Goal: Task Accomplishment & Management: Manage account settings

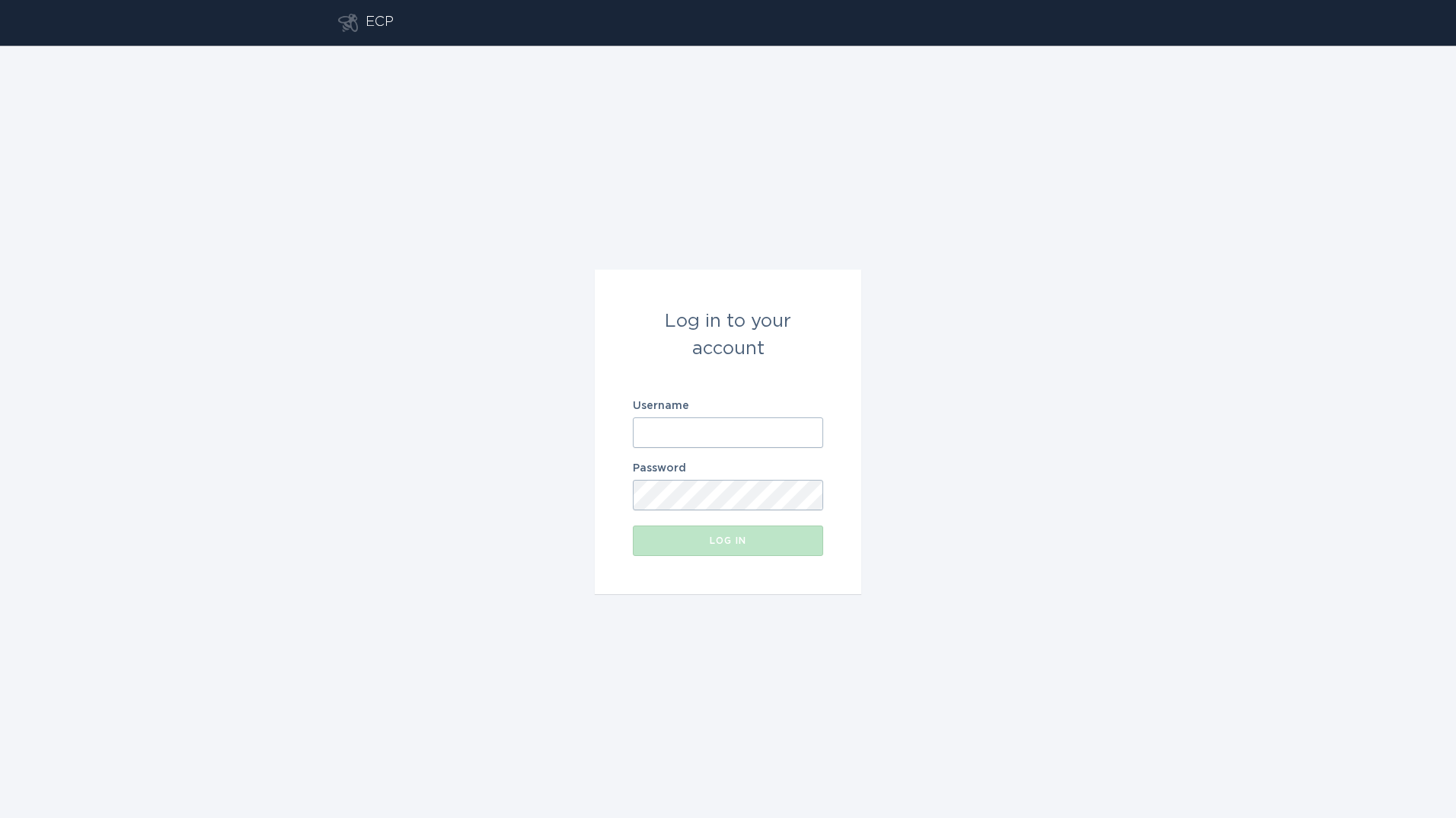
drag, startPoint x: 654, startPoint y: 435, endPoint x: 614, endPoint y: 429, distance: 40.4
click at [655, 435] on input "Username" at bounding box center [728, 432] width 190 height 30
drag, startPoint x: 686, startPoint y: 428, endPoint x: 510, endPoint y: 457, distance: 178.4
click at [688, 428] on input "Username" at bounding box center [728, 432] width 190 height 30
type input "[PERSON_NAME][EMAIL_ADDRESS][PERSON_NAME][DOMAIN_NAME]"
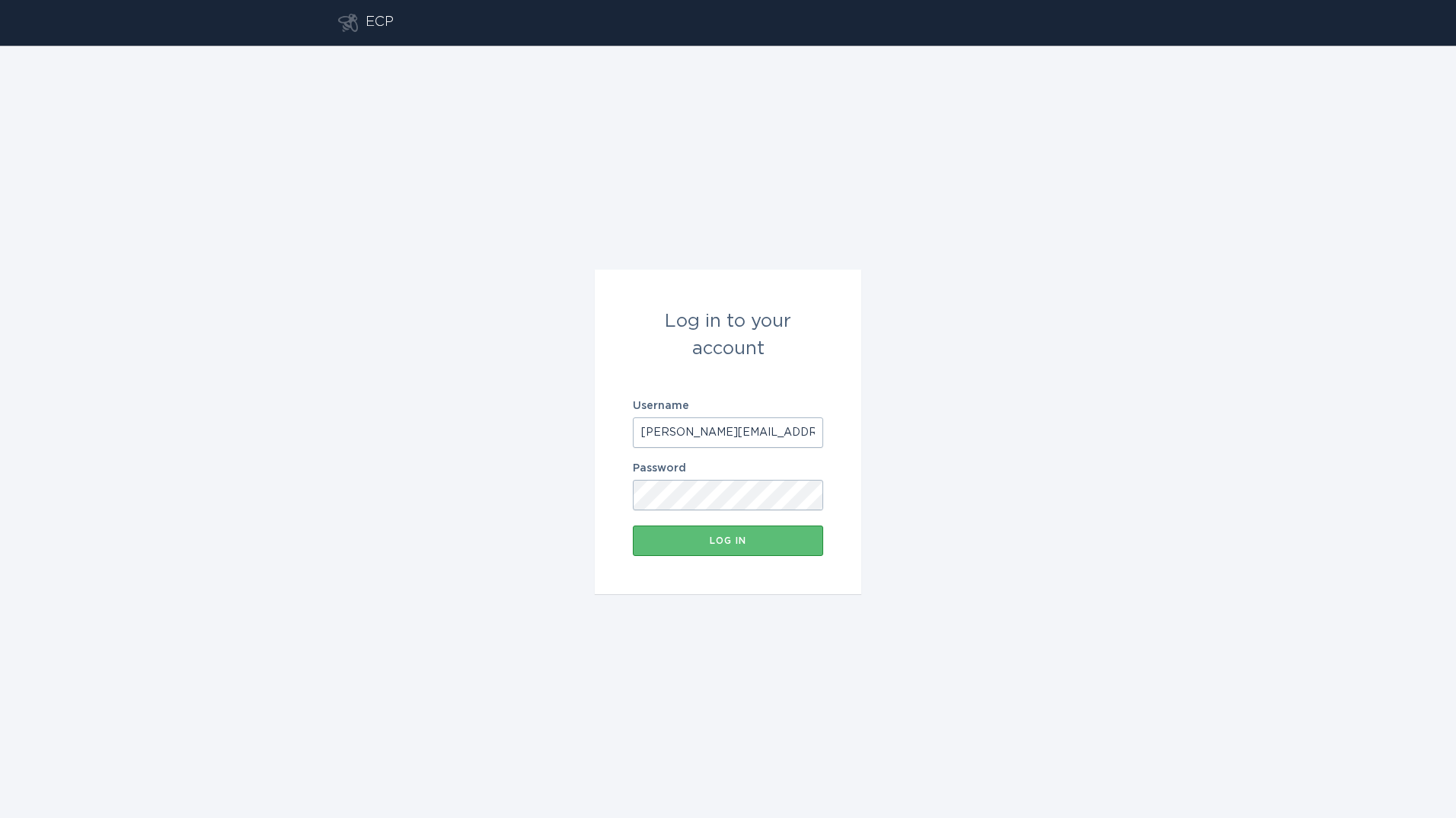
click at [632, 525] on button "Log in" at bounding box center [728, 540] width 190 height 30
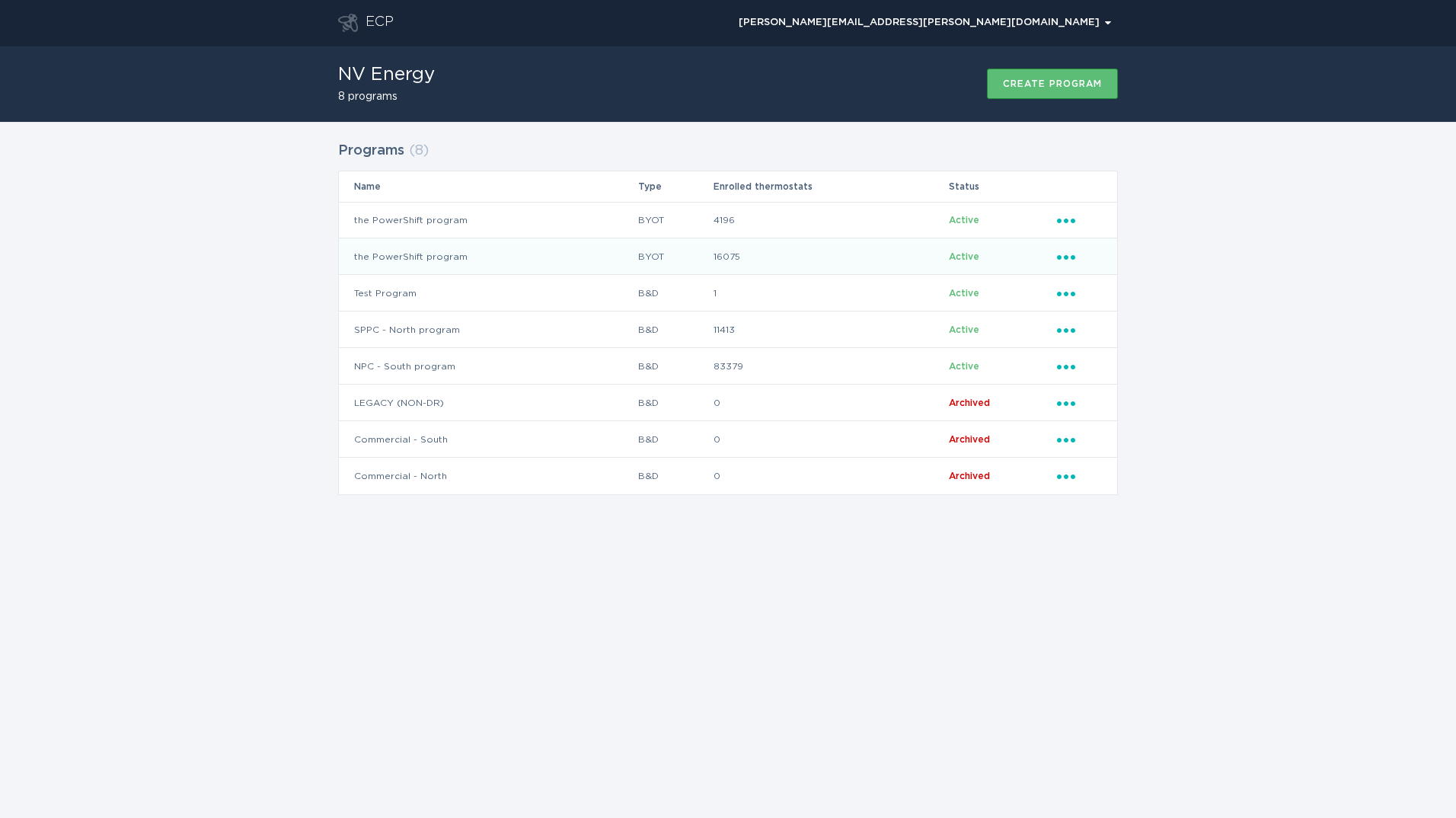
click at [727, 266] on td "16075" at bounding box center [831, 256] width 235 height 36
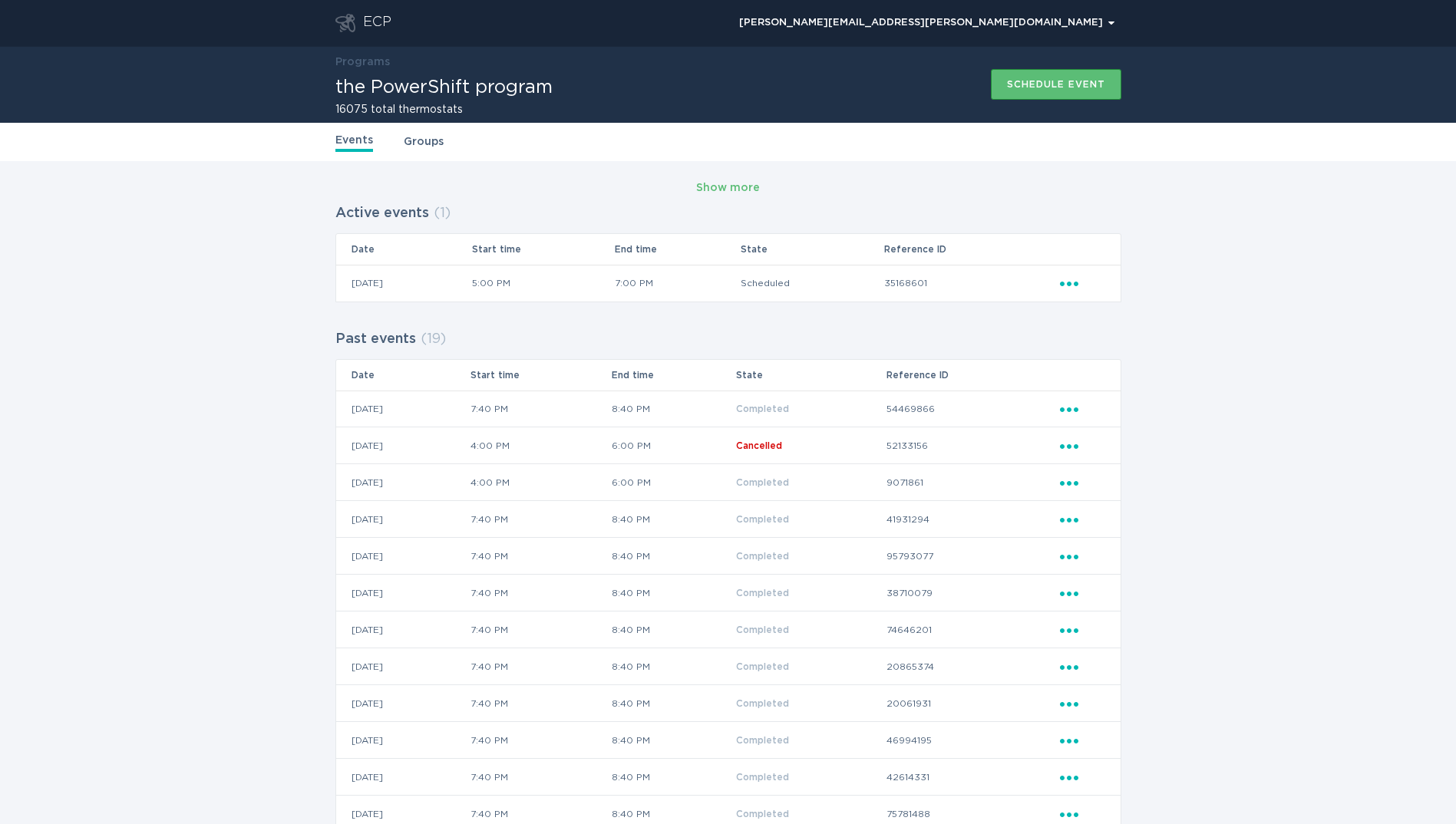
click at [421, 141] on link "Groups" at bounding box center [424, 141] width 40 height 17
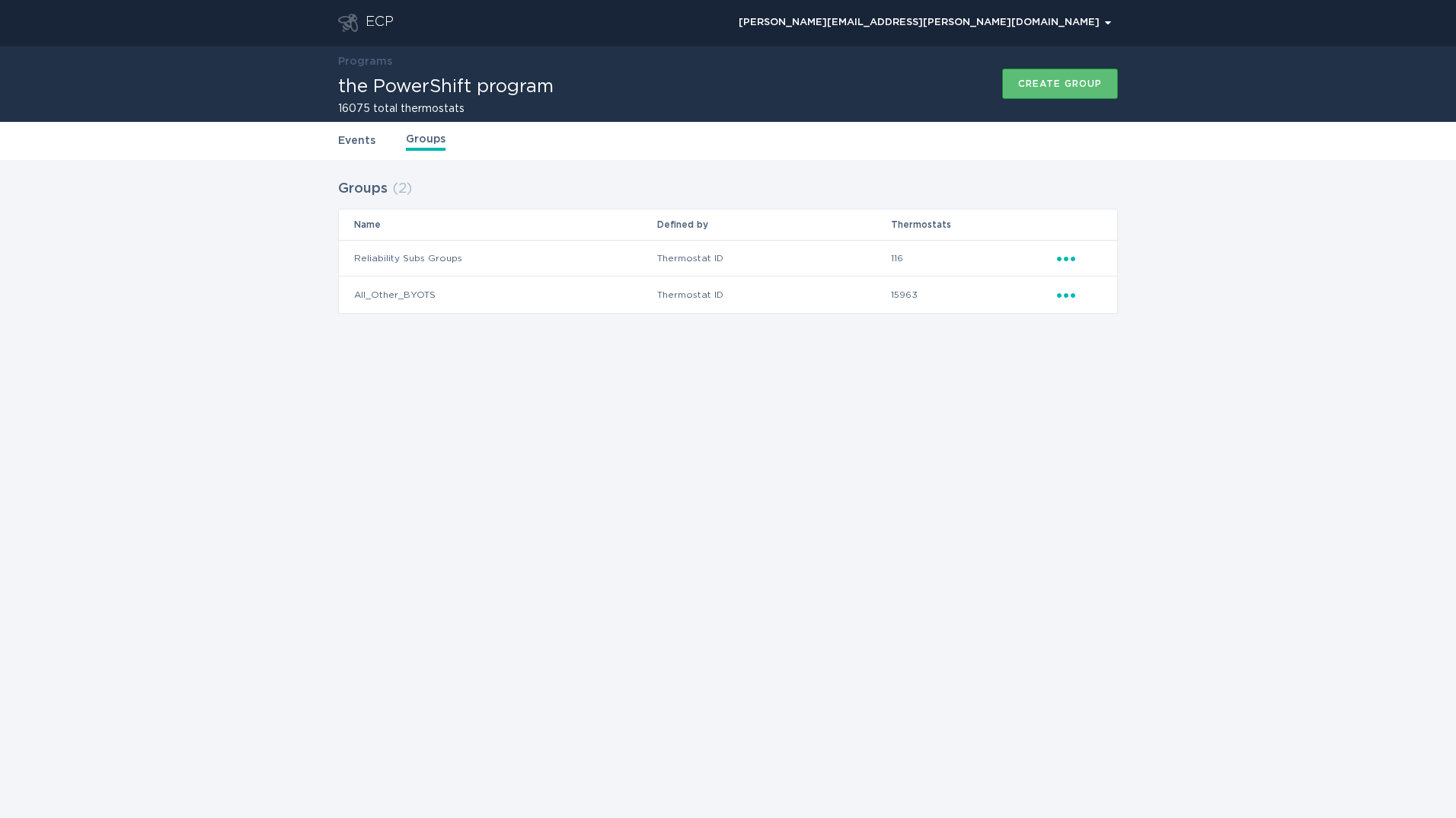
click at [1058, 290] on icon "Ellipsis" at bounding box center [1067, 293] width 22 height 13
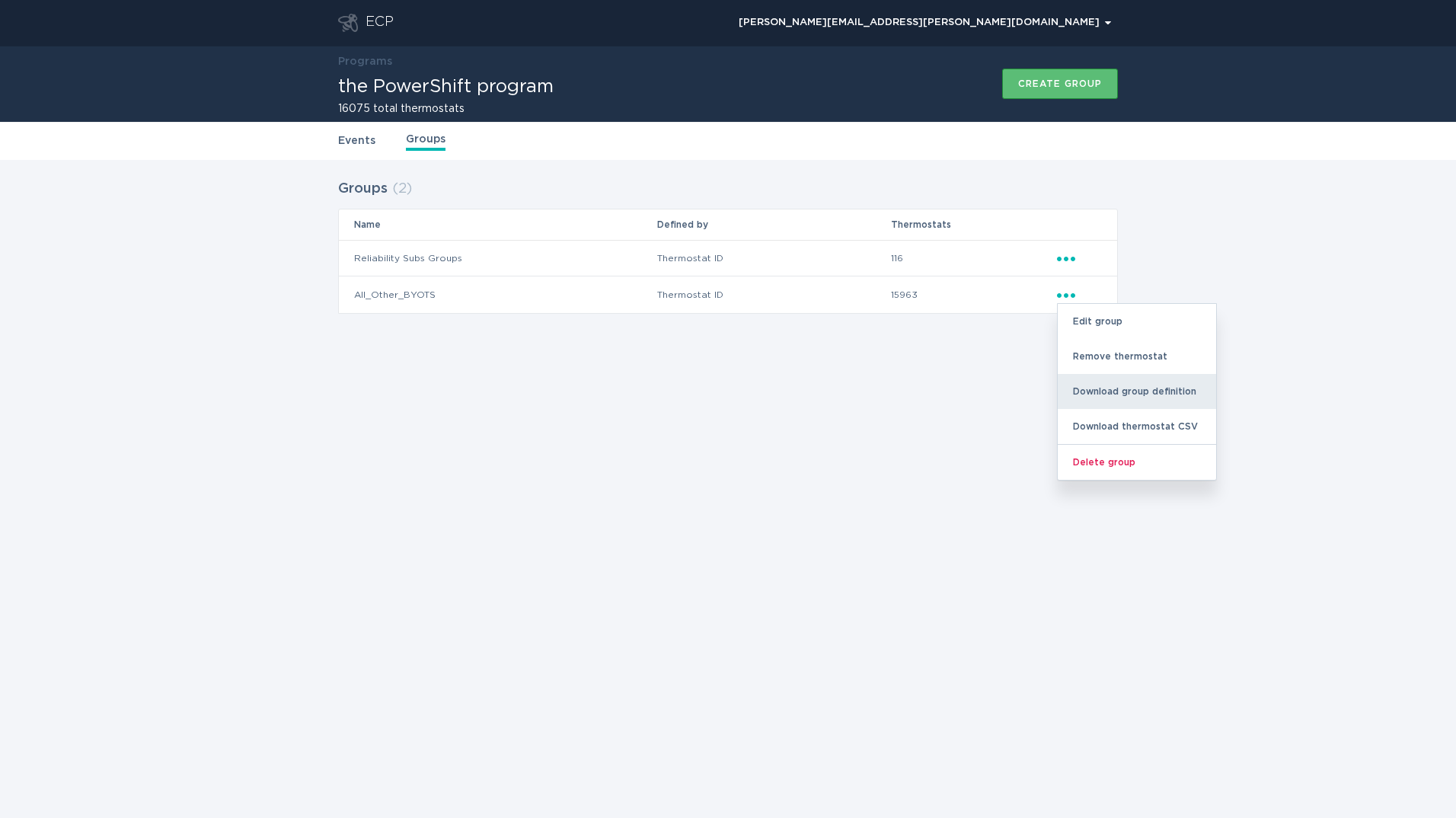
click at [1113, 392] on div "Download group definition" at bounding box center [1136, 391] width 158 height 35
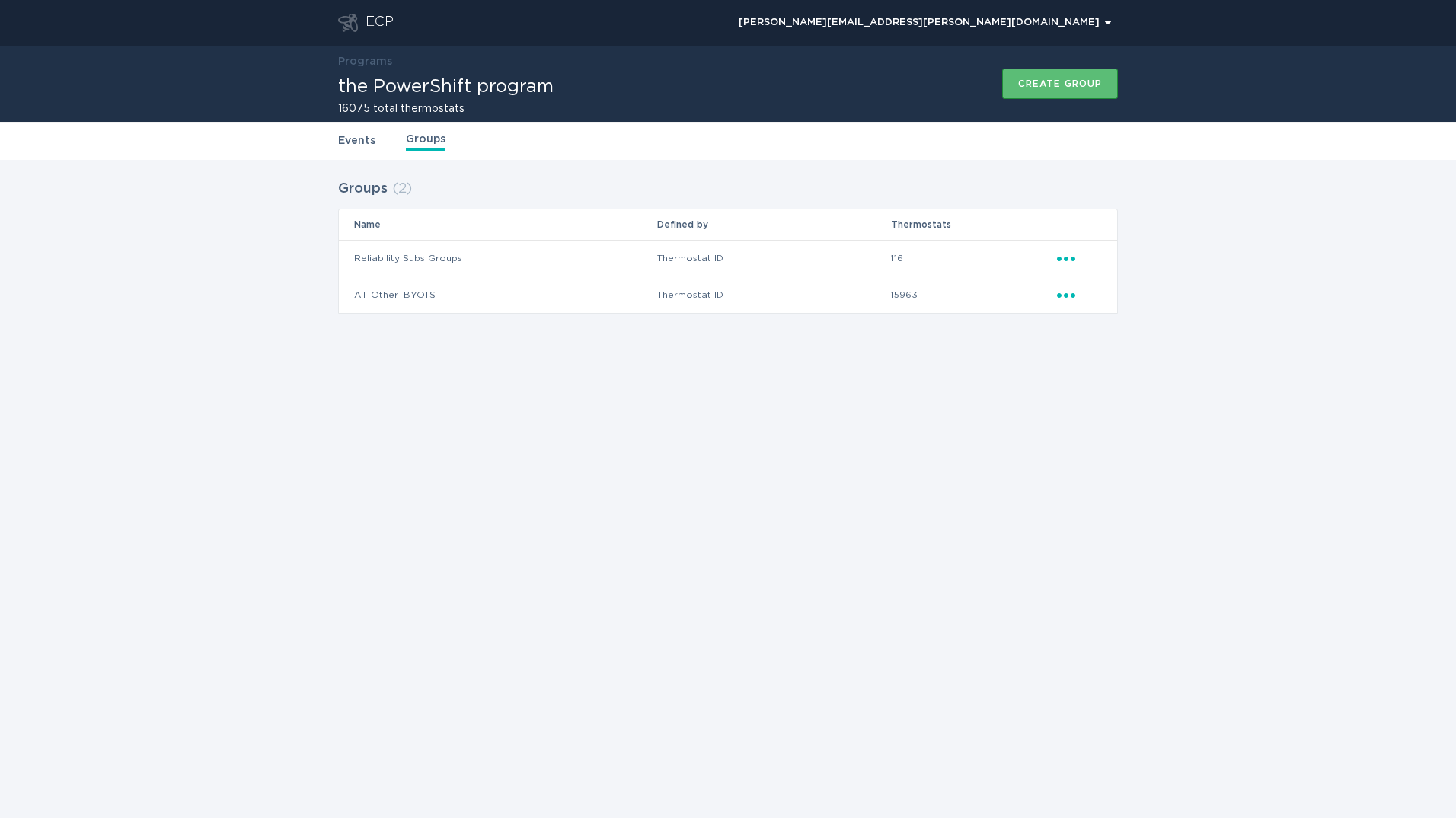
click at [1069, 289] on icon "Ellipsis" at bounding box center [1067, 293] width 22 height 13
click at [1121, 426] on div "Download thermostat CSV" at bounding box center [1136, 427] width 158 height 35
click at [756, 431] on div "ECP [PERSON_NAME][EMAIL_ADDRESS][PERSON_NAME][DOMAIN_NAME] Chevron Programs the…" at bounding box center [728, 409] width 1456 height 818
click at [371, 29] on div "ECP" at bounding box center [379, 23] width 29 height 18
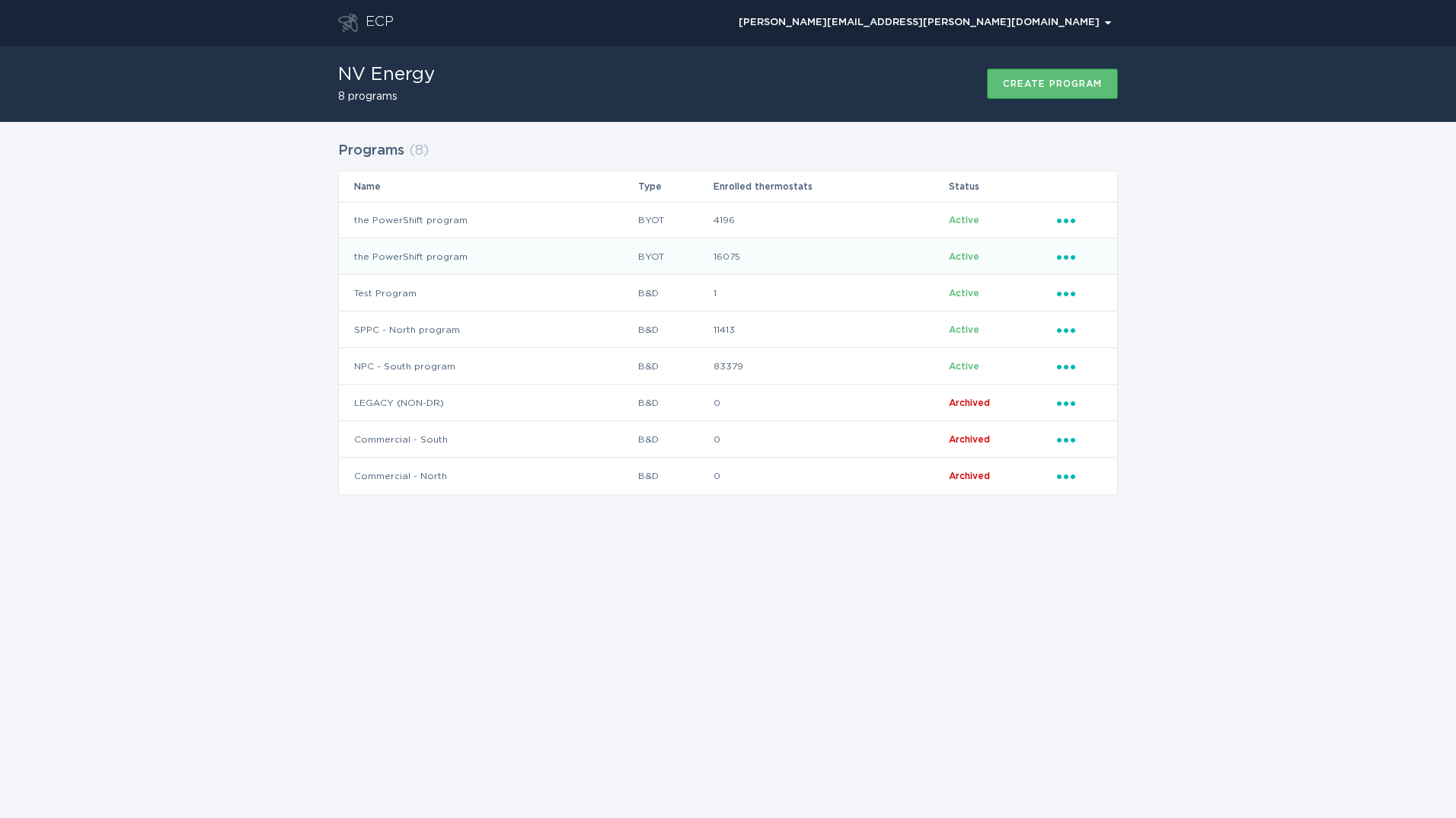
click at [606, 259] on td "the PowerShift program" at bounding box center [488, 256] width 298 height 36
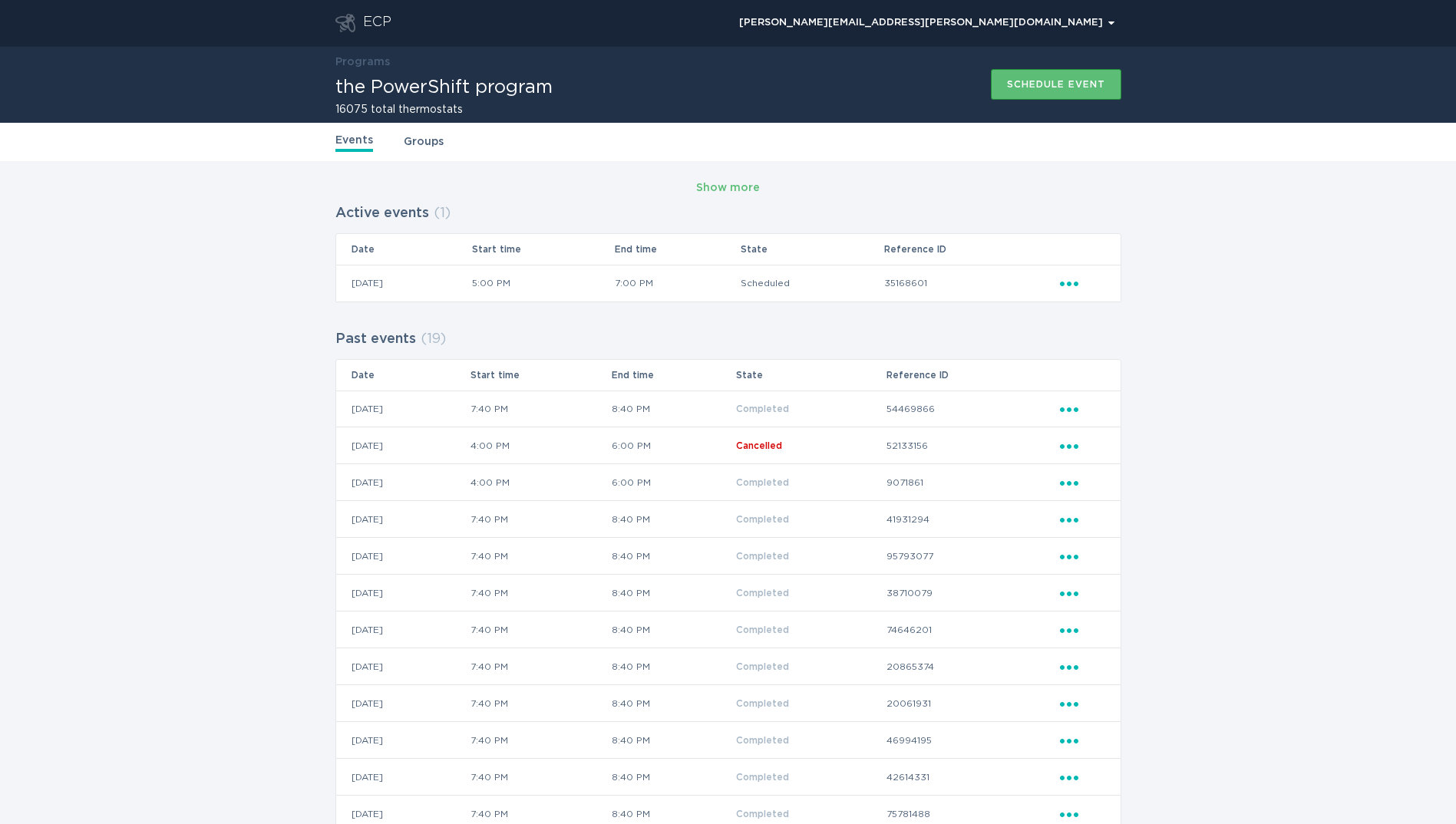
click at [1074, 406] on icon "Ellipsis" at bounding box center [1070, 406] width 22 height 13
click at [1084, 423] on div "View event summary" at bounding box center [1140, 436] width 160 height 35
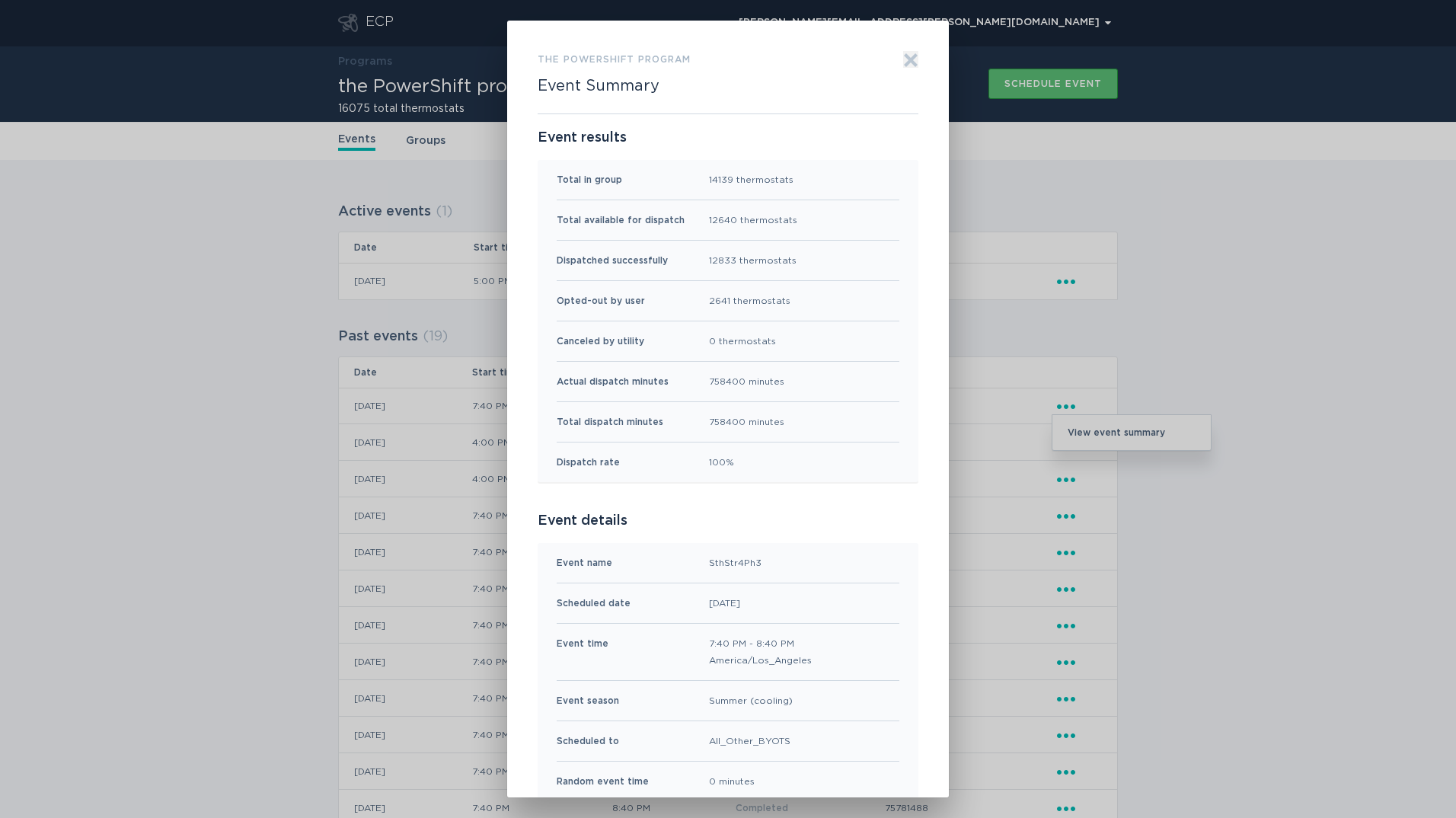
click at [905, 64] on icon "Exit" at bounding box center [910, 59] width 11 height 11
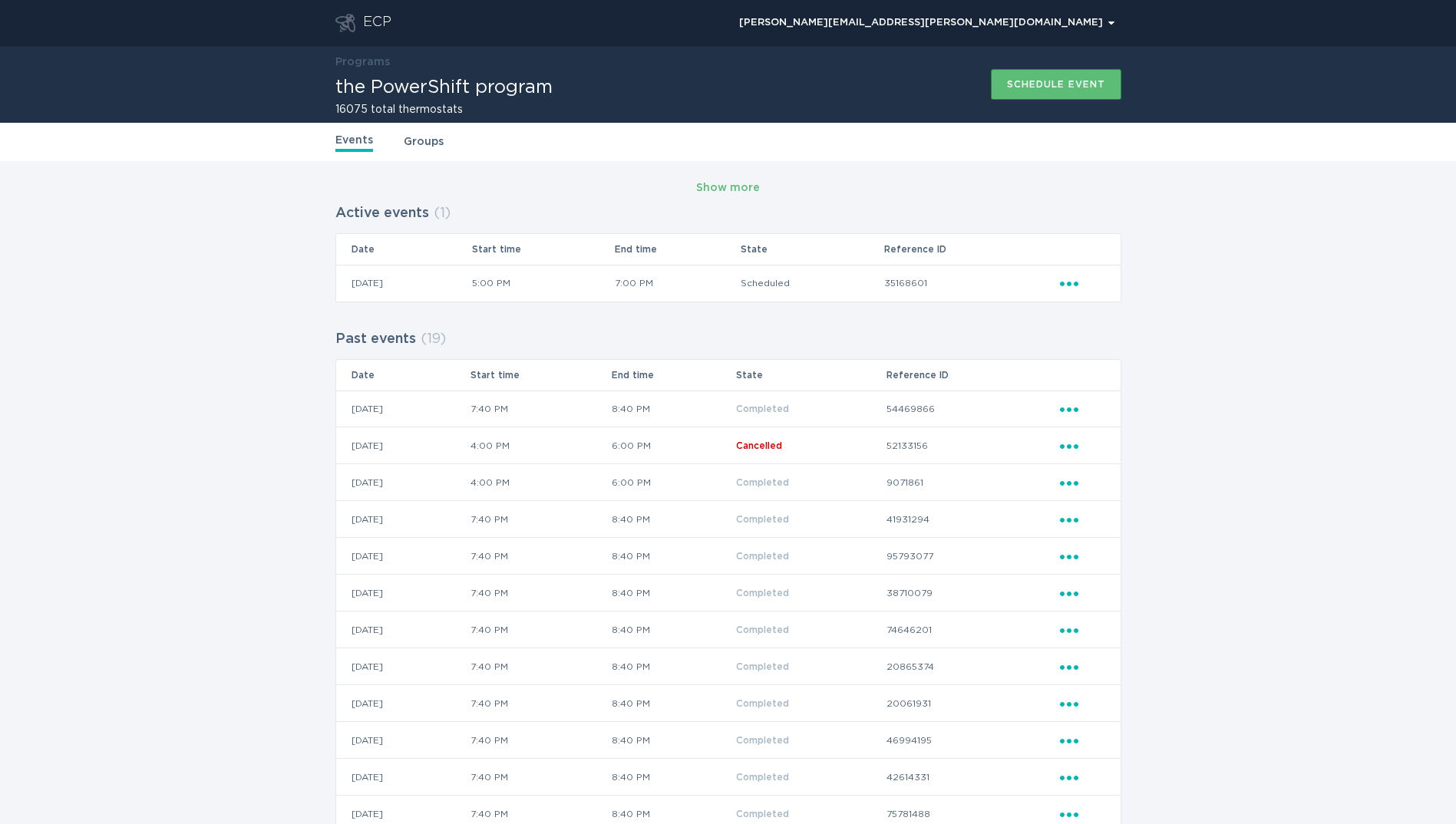
click at [419, 125] on div "Events Groups" at bounding box center [728, 142] width 786 height 38
click at [419, 137] on link "Groups" at bounding box center [424, 141] width 40 height 17
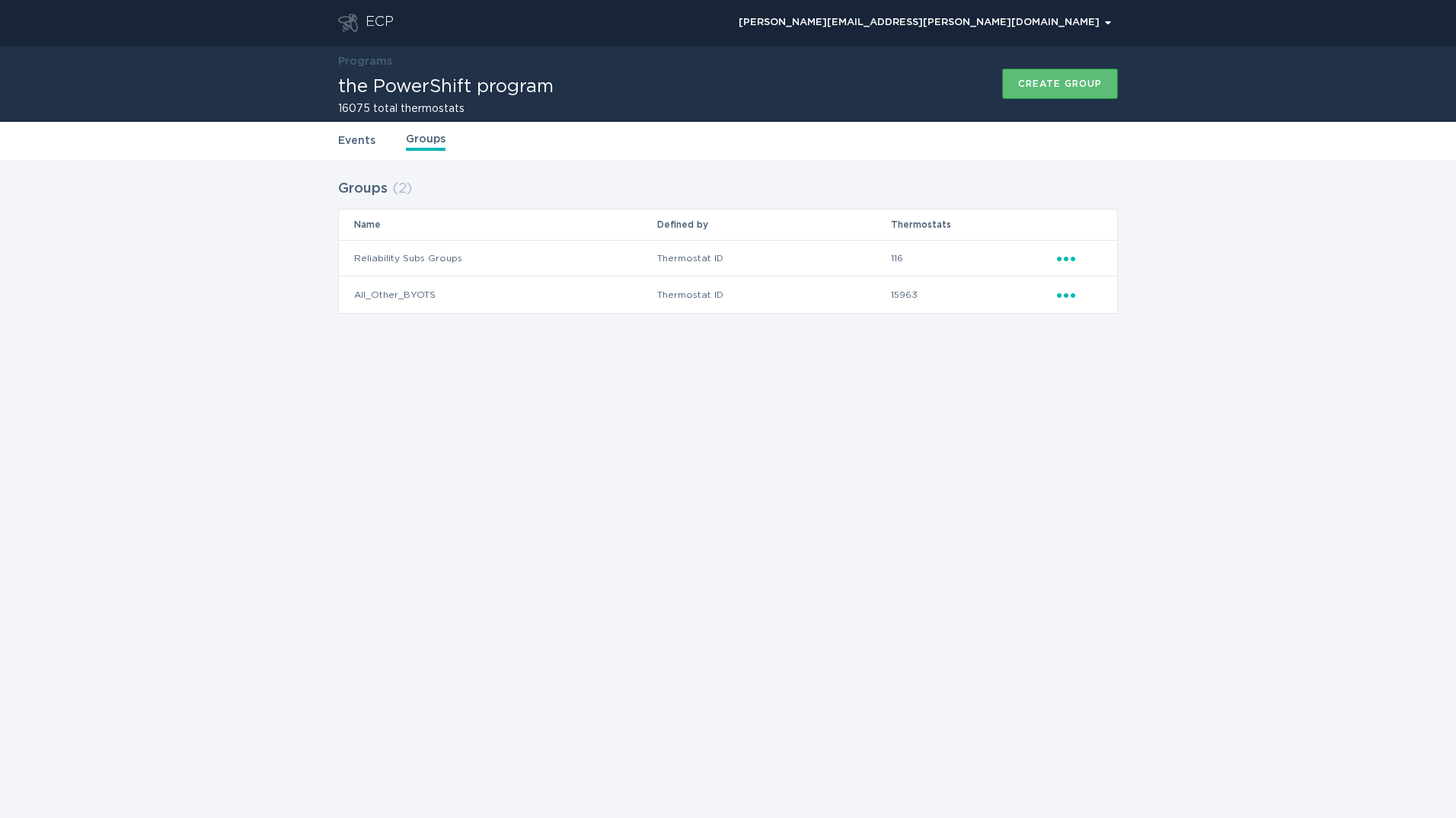
click at [1063, 295] on icon "Ellipsis" at bounding box center [1067, 293] width 22 height 13
click at [1069, 290] on icon "Ellipsis" at bounding box center [1067, 293] width 22 height 13
click at [1069, 291] on icon "Ellipsis" at bounding box center [1067, 293] width 22 height 13
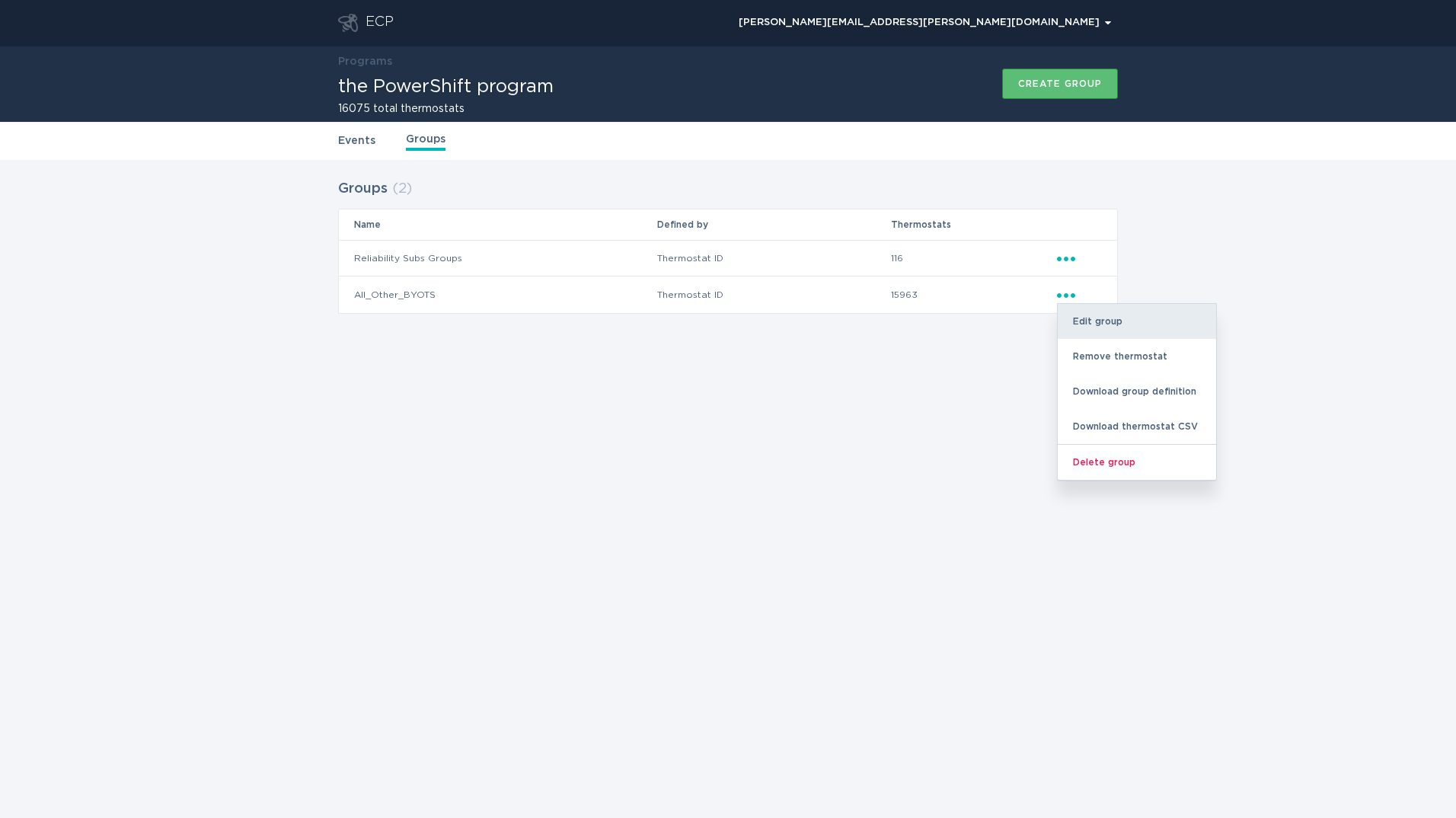
click at [1081, 319] on div "Edit group" at bounding box center [1136, 321] width 158 height 35
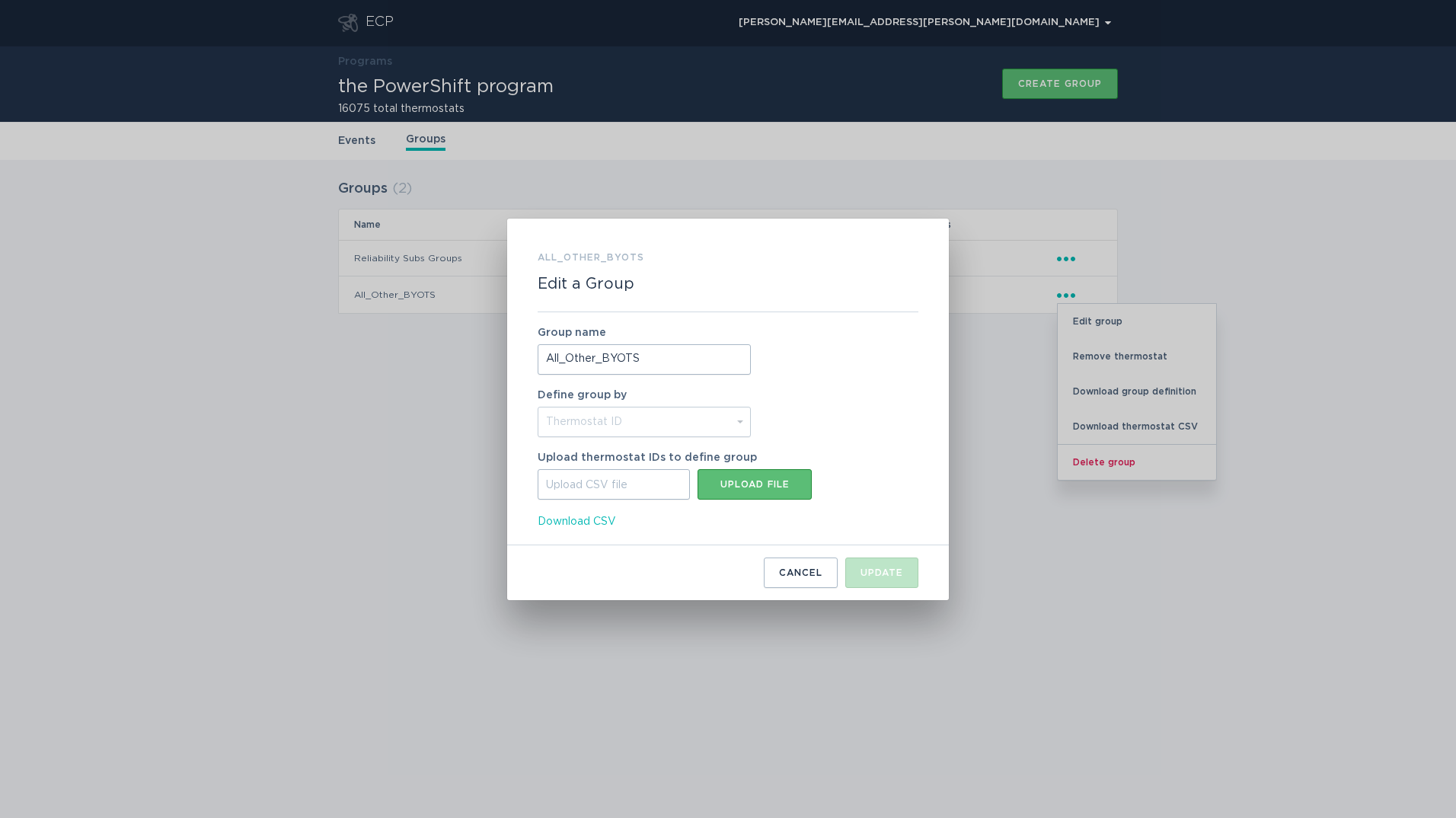
click at [1031, 512] on div "All_Other_BYOTS Edit a Group Group name All_Other_BYOTS Define group by Thermos…" at bounding box center [728, 409] width 1456 height 818
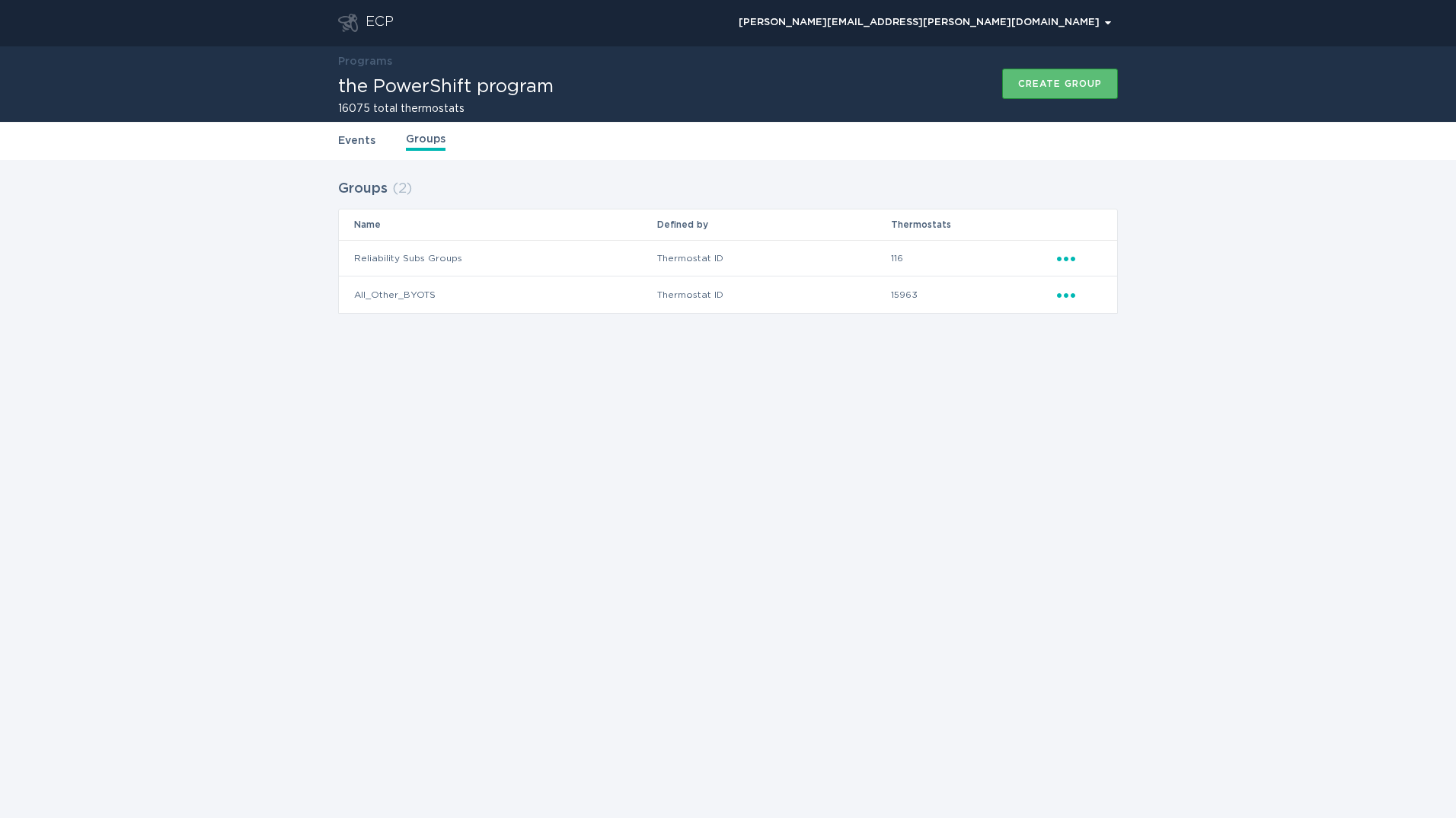
click at [1062, 295] on icon "Ellipsis" at bounding box center [1067, 293] width 22 height 13
click at [1100, 352] on div "Remove thermostat" at bounding box center [1136, 357] width 158 height 35
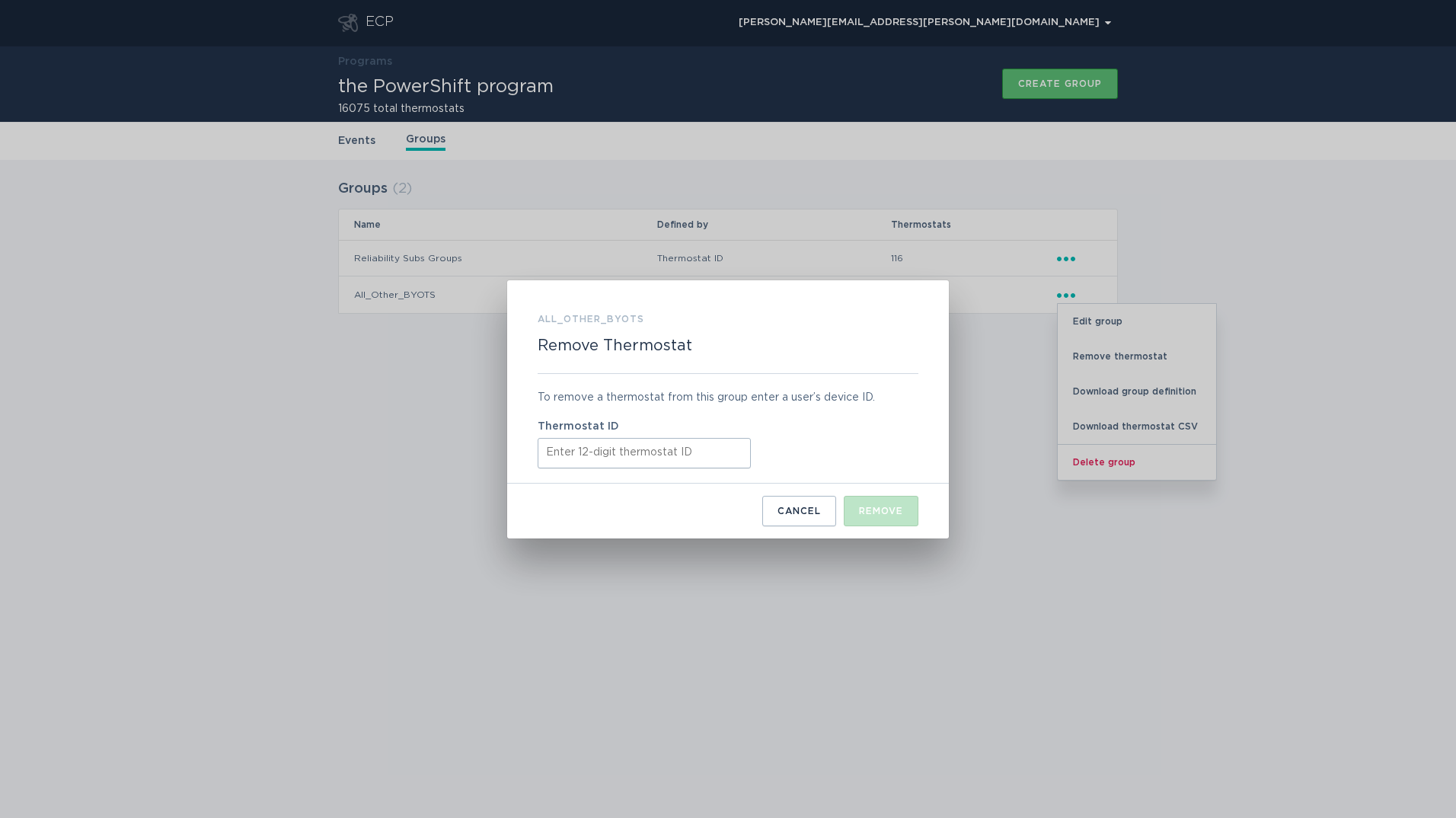
click at [617, 441] on input "Thermostat ID" at bounding box center [644, 453] width 213 height 30
paste input "311027863014"
click at [890, 507] on div "Remove" at bounding box center [881, 511] width 44 height 10
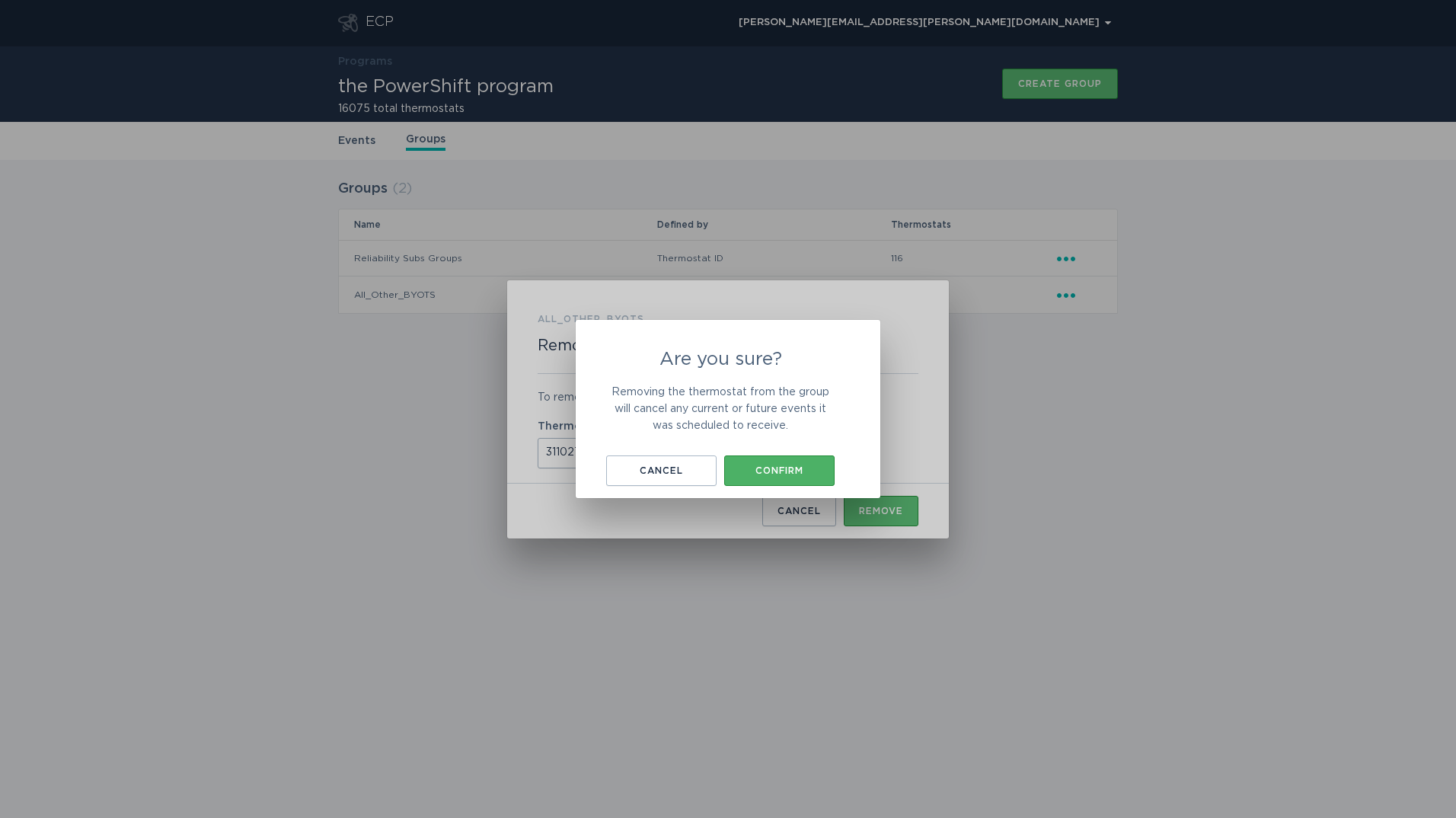
click at [802, 468] on div "Confirm" at bounding box center [779, 471] width 95 height 10
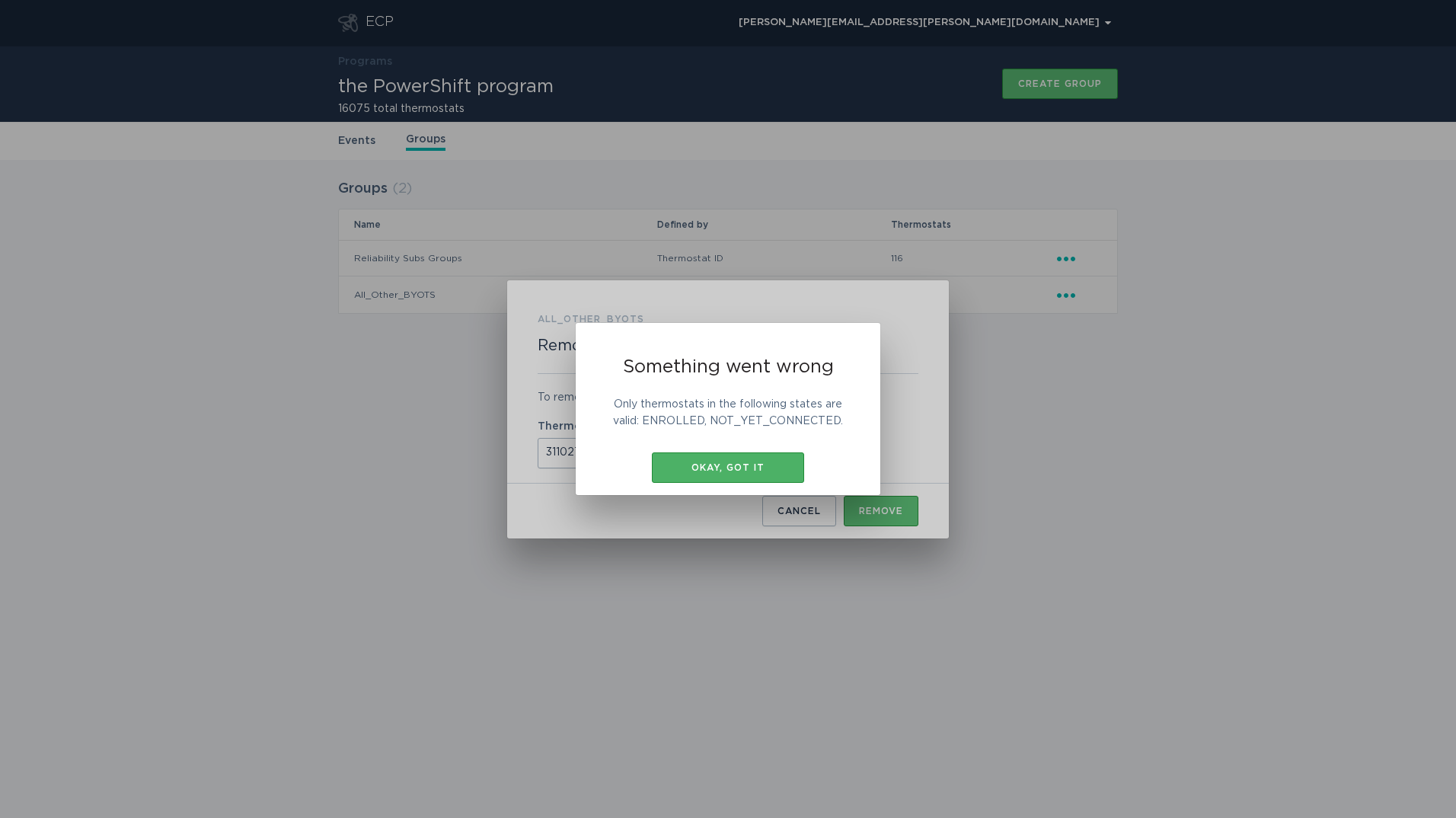
click at [754, 464] on div "Okay, got it" at bounding box center [728, 467] width 137 height 10
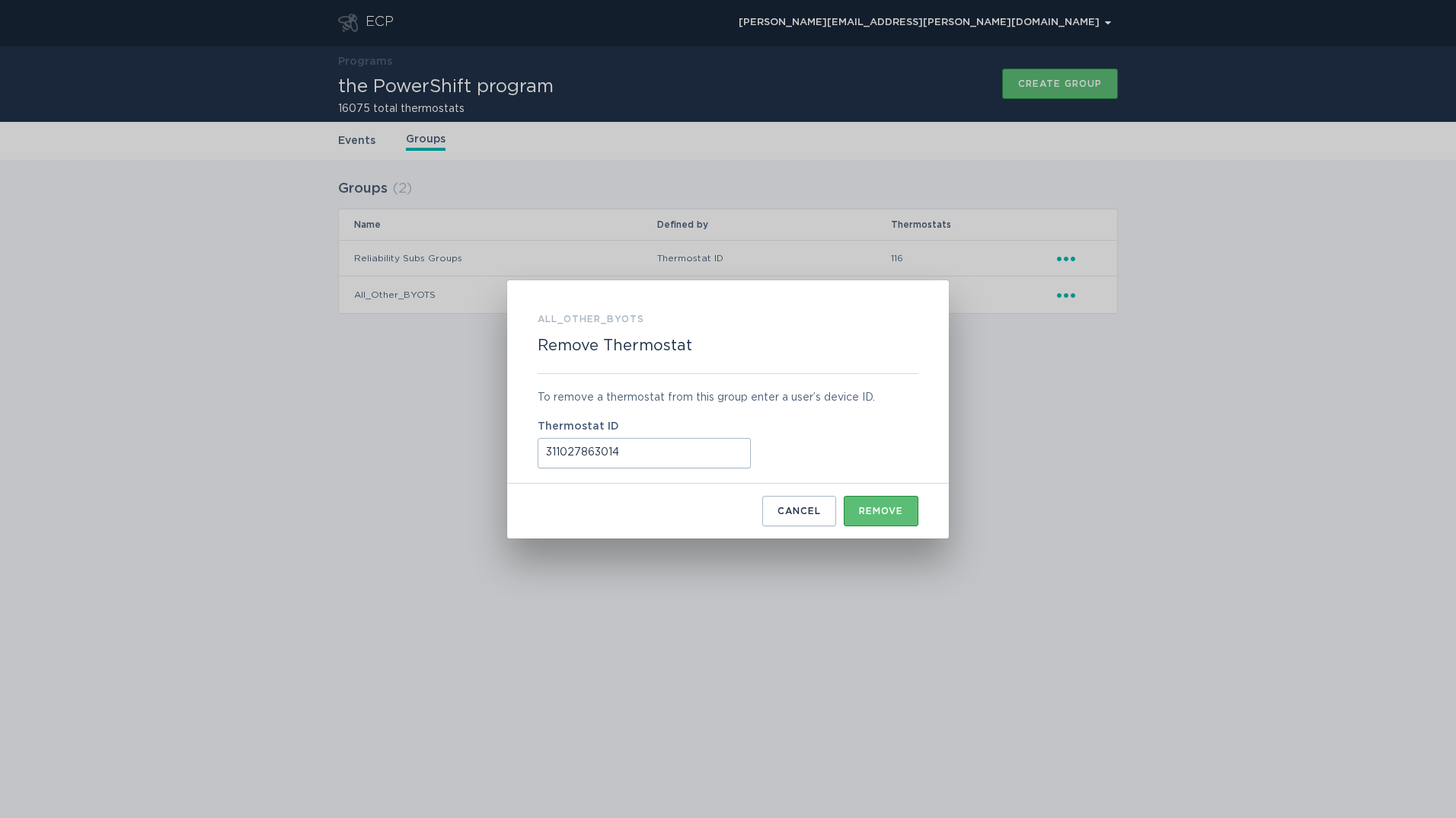
click at [697, 448] on input "311027863014" at bounding box center [644, 453] width 213 height 30
paste input "41081287"
click at [888, 509] on div "Remove" at bounding box center [881, 511] width 44 height 10
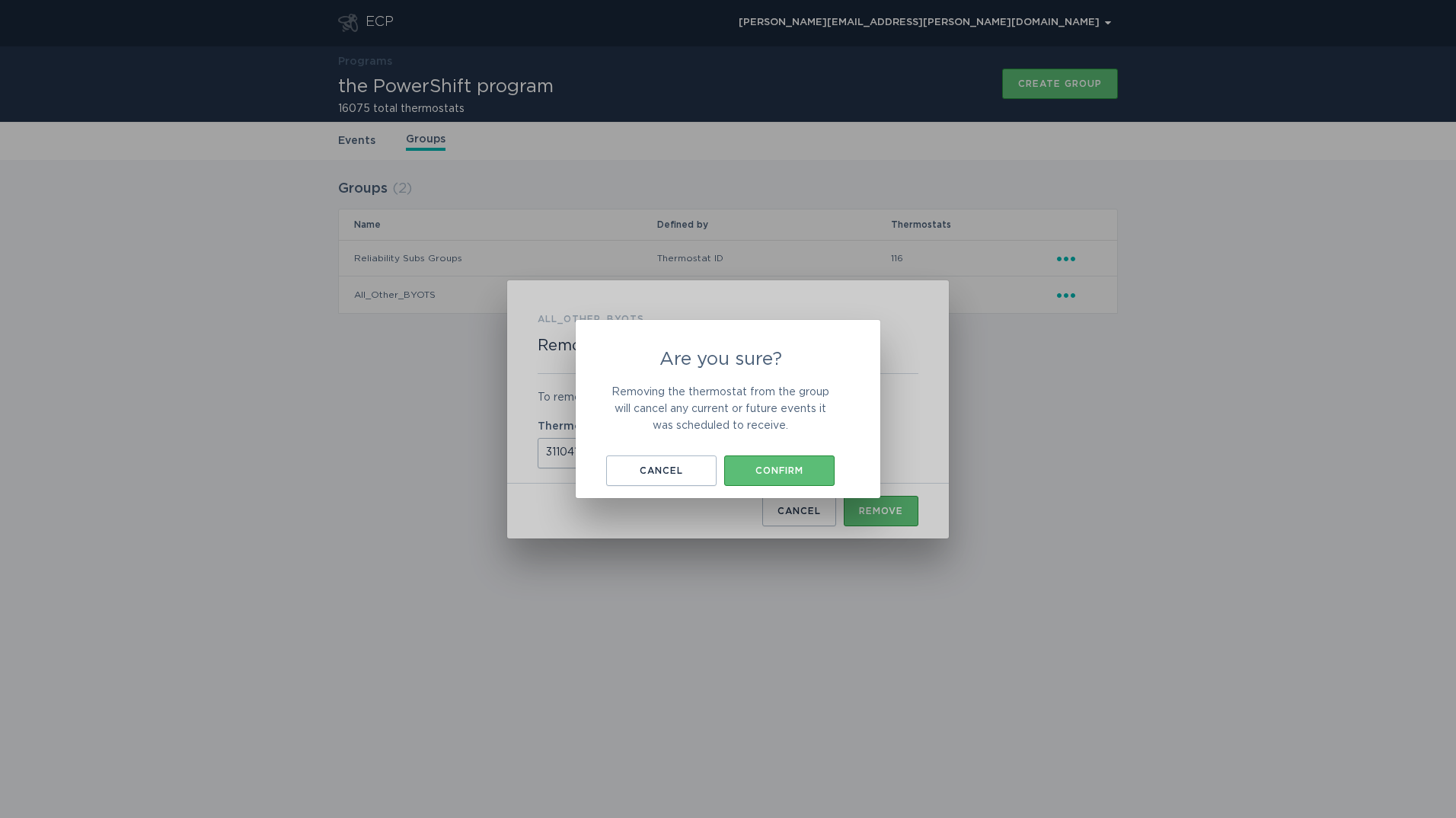
click at [839, 470] on div "Are you sure? Removing the thermostat from the group will cancel any current or…" at bounding box center [728, 409] width 305 height 178
click at [796, 470] on div "Confirm" at bounding box center [779, 471] width 95 height 10
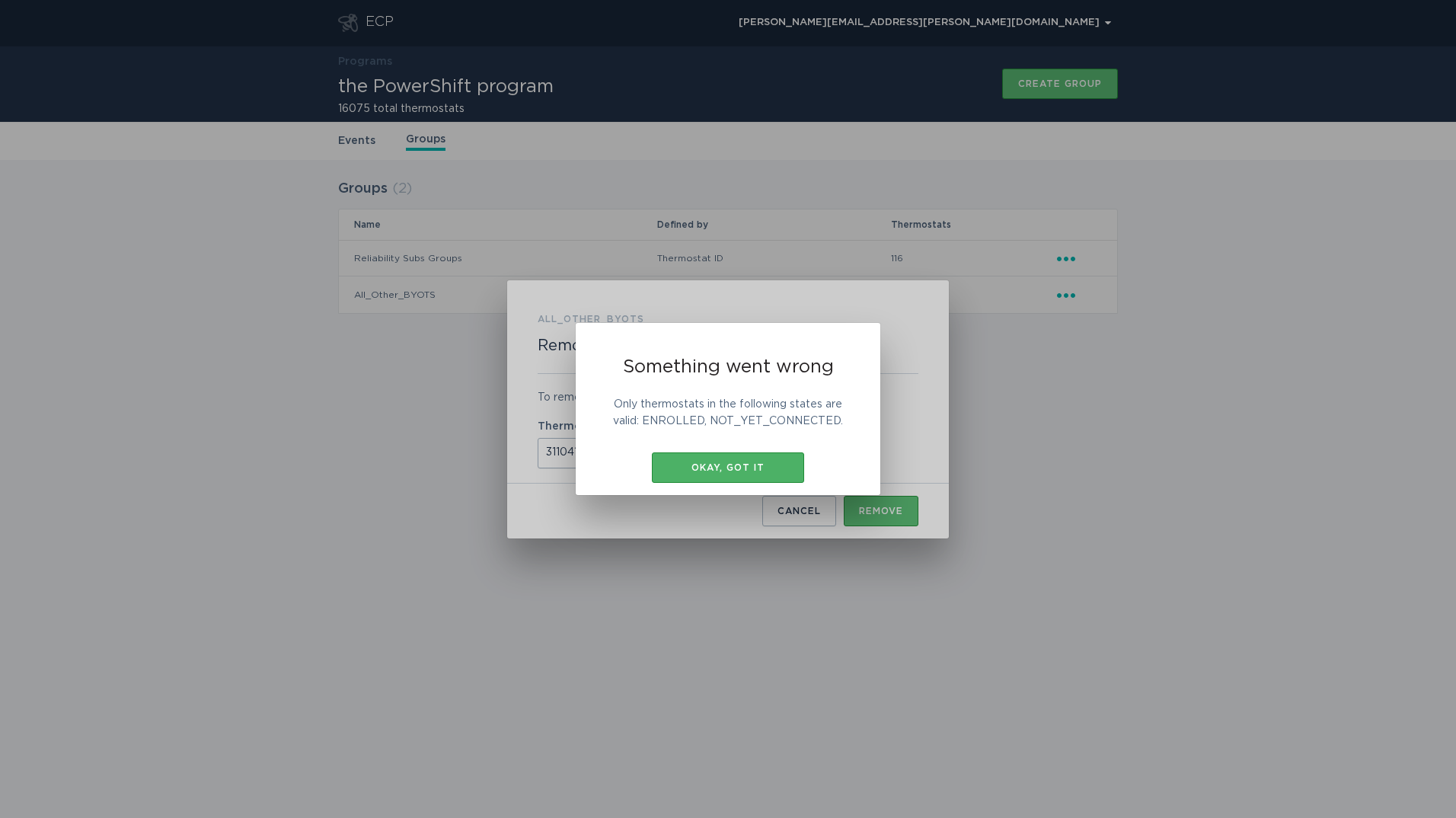
click at [776, 468] on div "Okay, got it" at bounding box center [728, 467] width 137 height 10
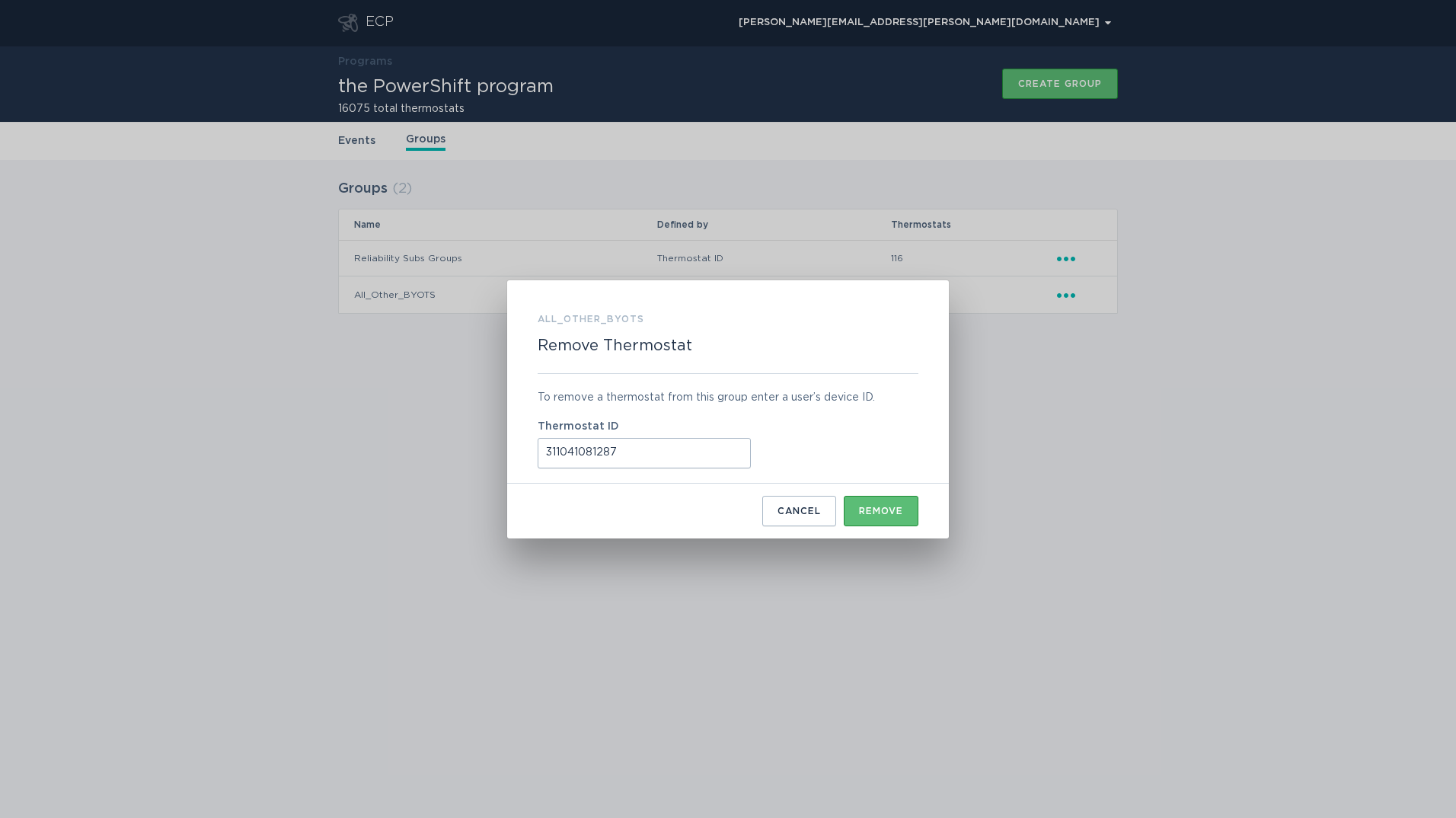
click at [628, 458] on input "311041081287" at bounding box center [644, 453] width 213 height 30
paste input "3424699"
click at [874, 498] on button "Remove" at bounding box center [881, 511] width 74 height 30
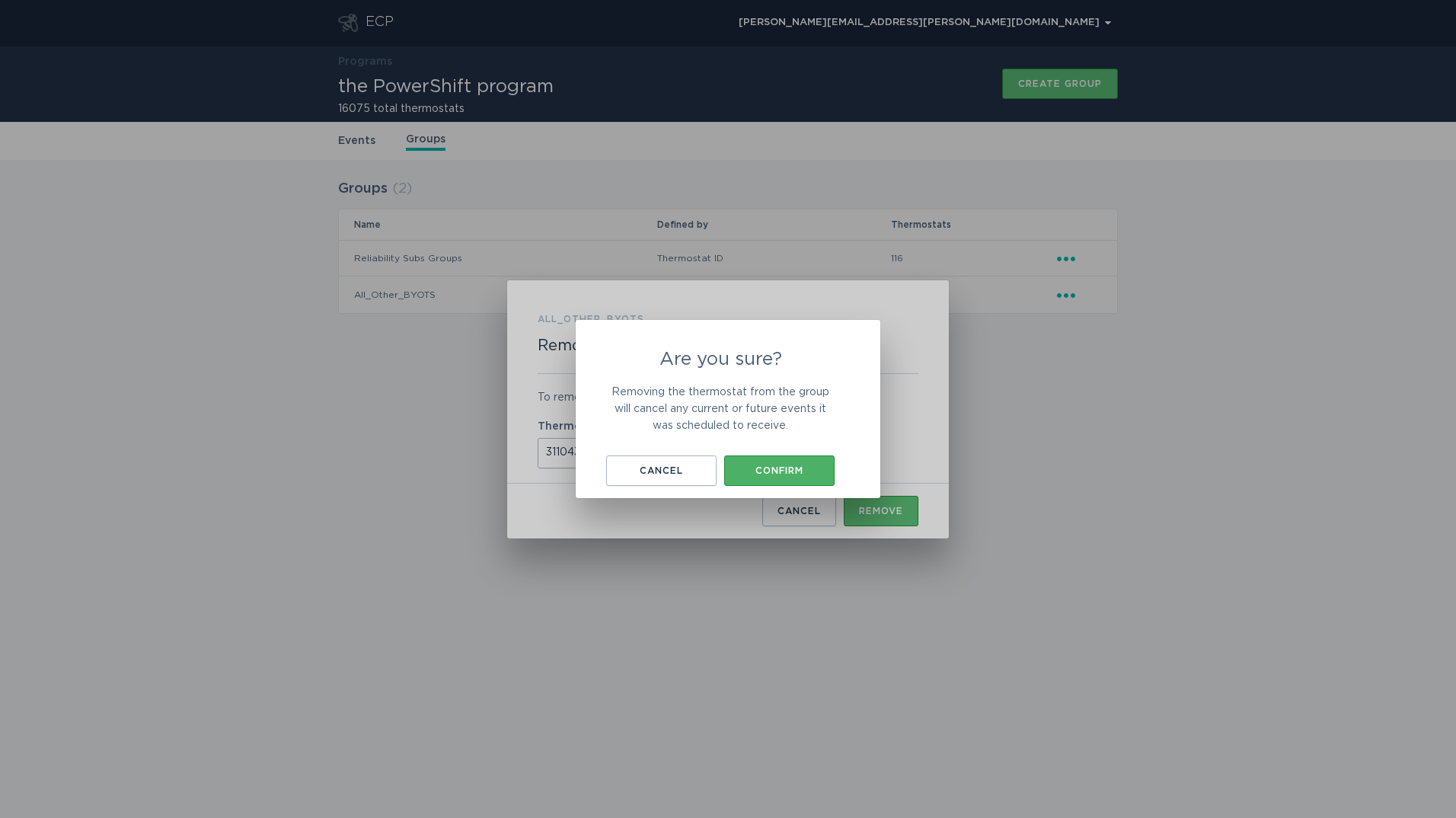
click at [773, 473] on div "Confirm" at bounding box center [779, 471] width 95 height 10
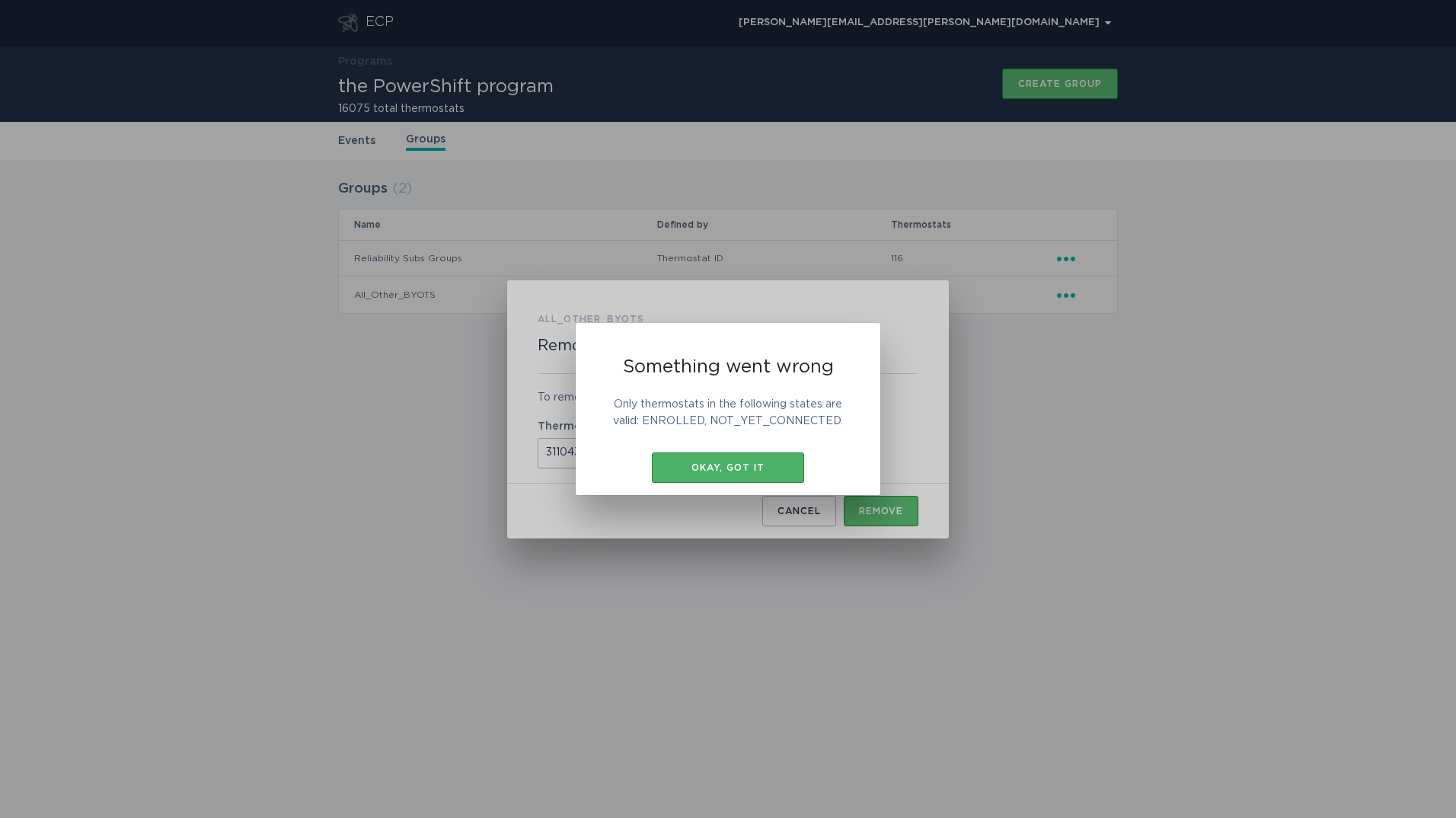
click at [773, 469] on div "Okay, got it" at bounding box center [728, 467] width 137 height 10
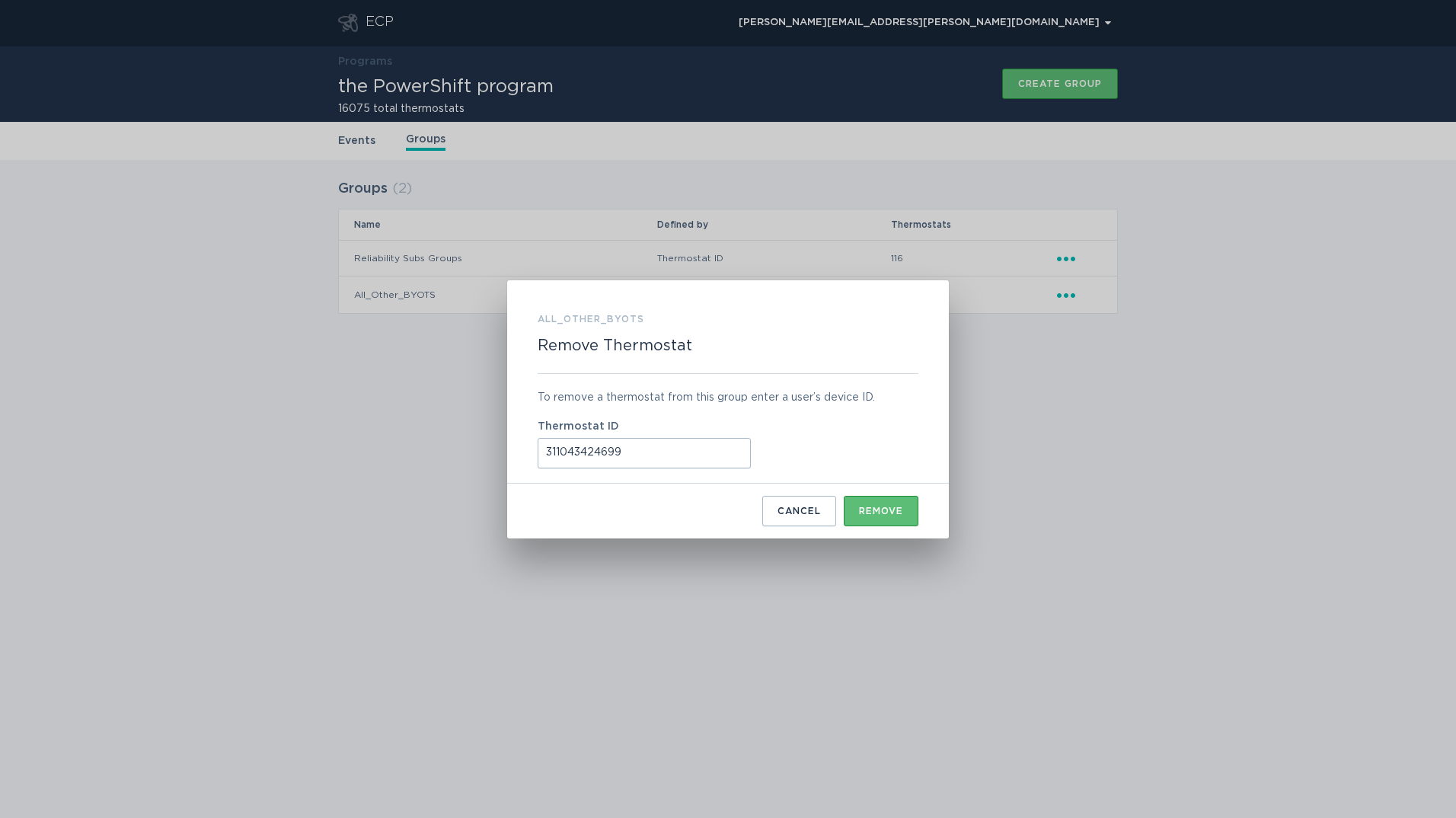
click at [698, 452] on input "311043424699" at bounding box center [644, 453] width 213 height 30
paste input "5616064220"
type input "315616064220"
click at [871, 504] on button "Remove" at bounding box center [881, 511] width 74 height 30
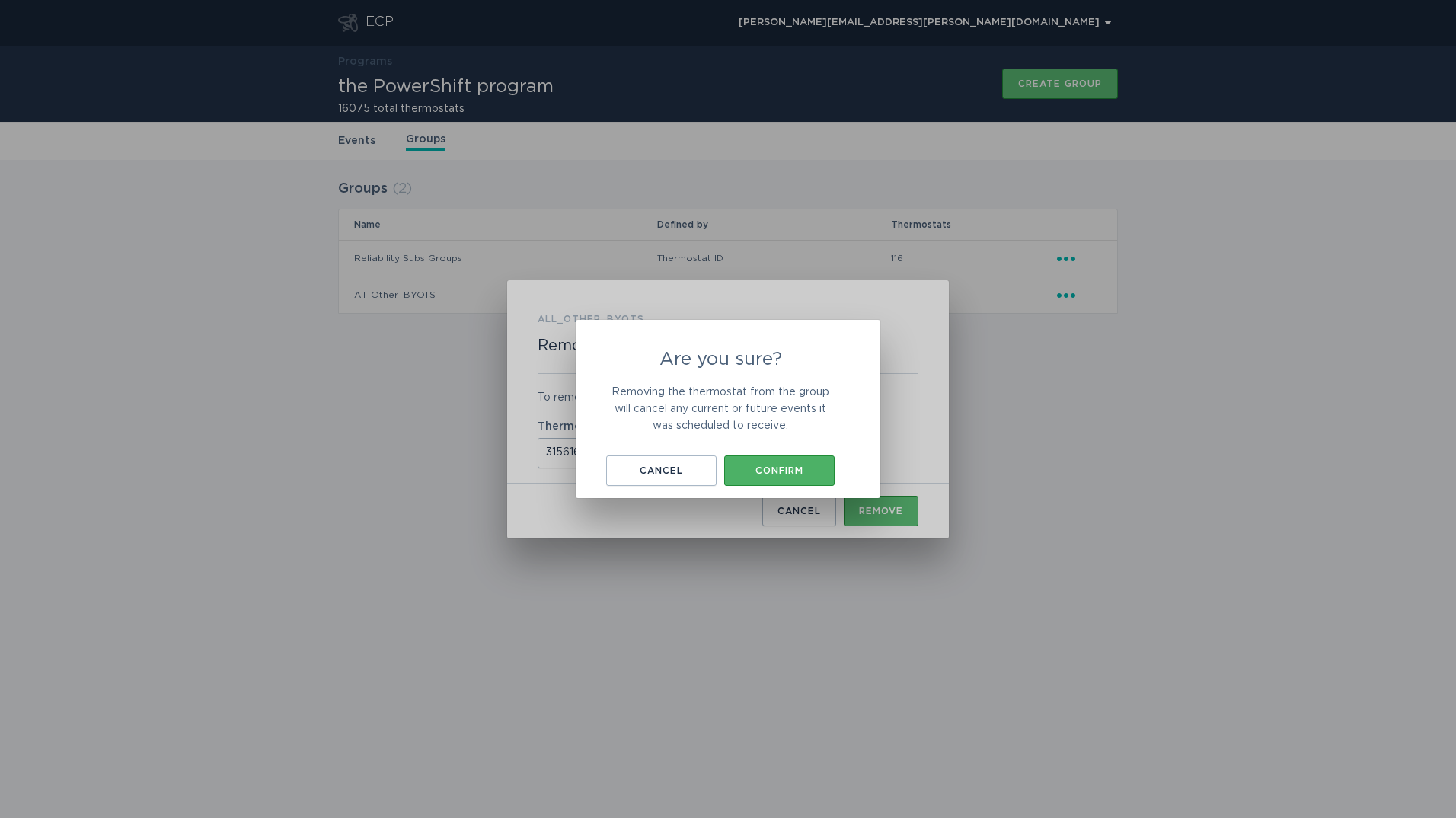
click at [812, 480] on button "Confirm" at bounding box center [779, 470] width 111 height 30
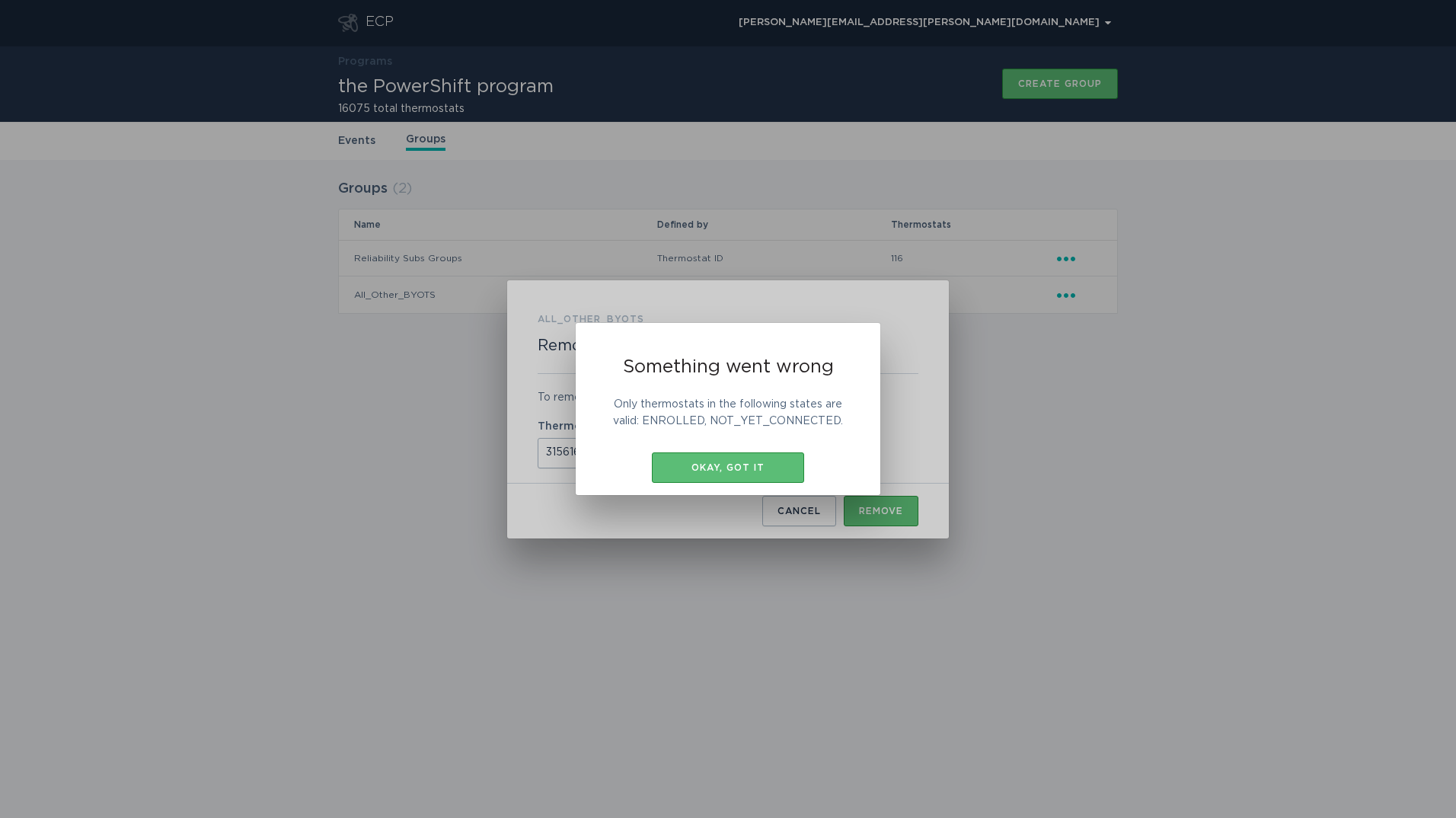
click at [805, 461] on div "Something went wrong Only thermostats in the following states are valid: ENROLL…" at bounding box center [728, 409] width 305 height 172
click at [782, 466] on div "Okay, got it" at bounding box center [728, 467] width 137 height 10
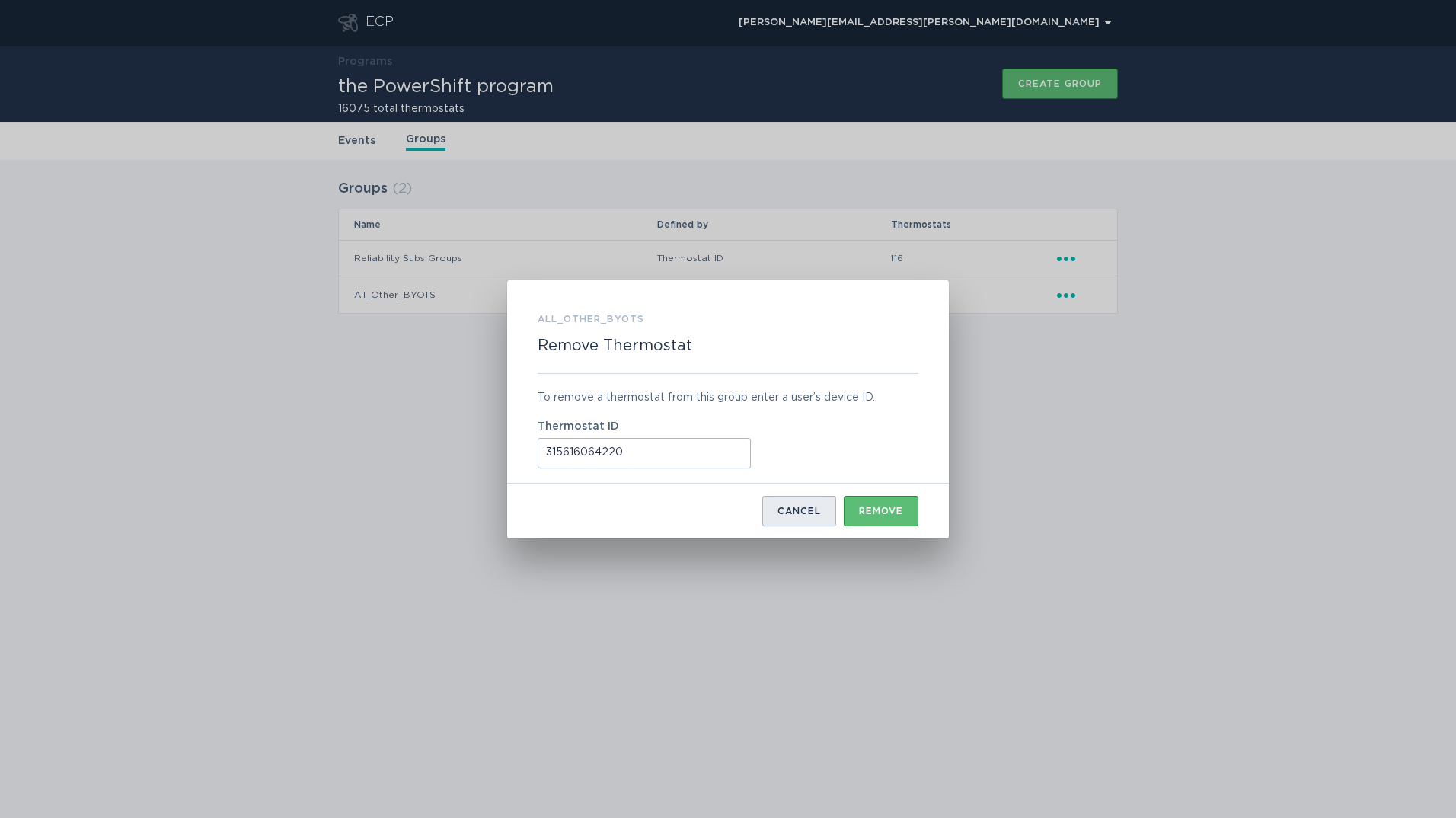
click at [800, 501] on button "Cancel" at bounding box center [799, 511] width 74 height 30
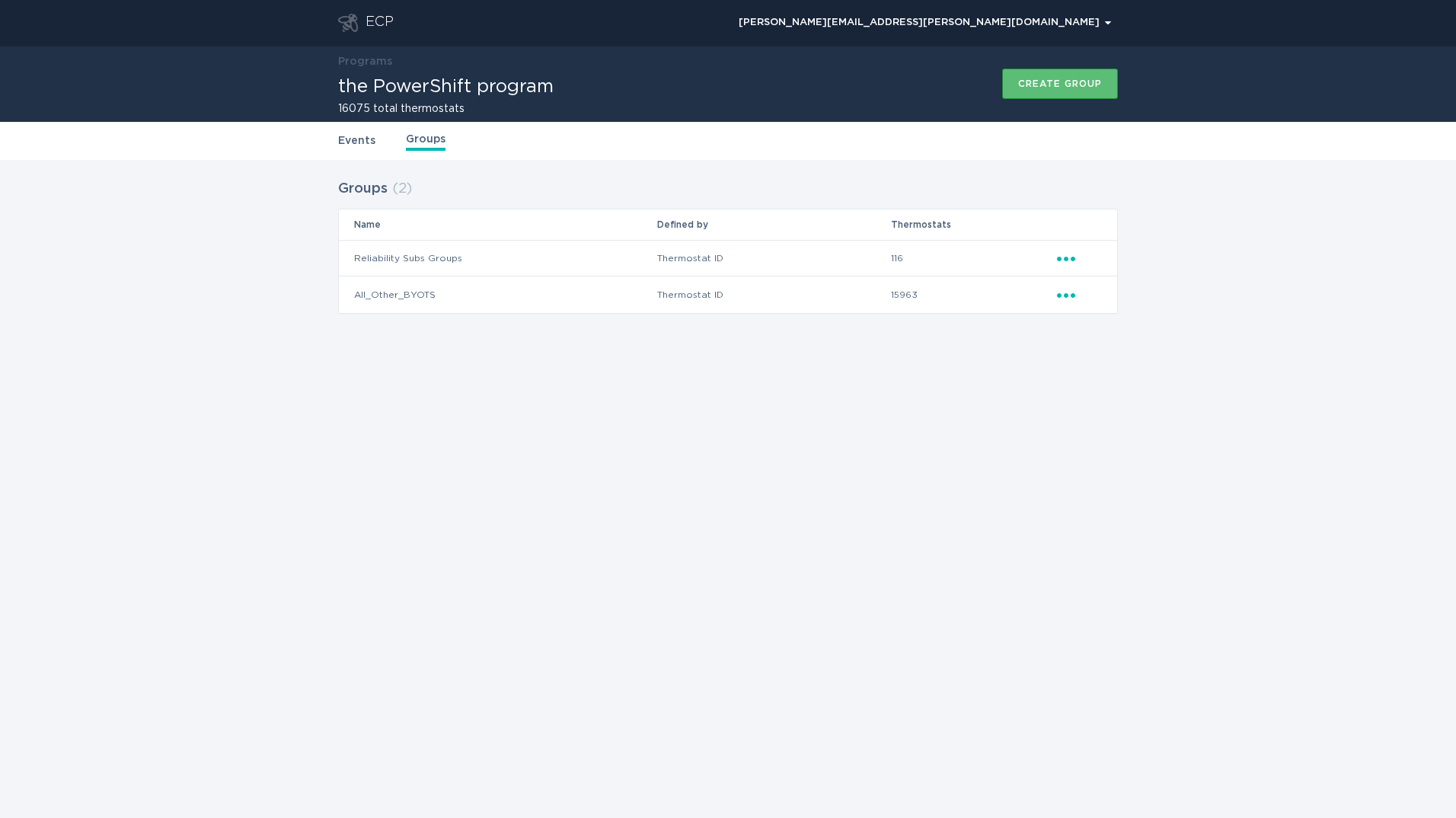
click at [388, 33] on header "ECP [PERSON_NAME][EMAIL_ADDRESS][PERSON_NAME][DOMAIN_NAME] Chevron" at bounding box center [728, 23] width 779 height 46
click at [384, 26] on div "ECP" at bounding box center [379, 23] width 29 height 18
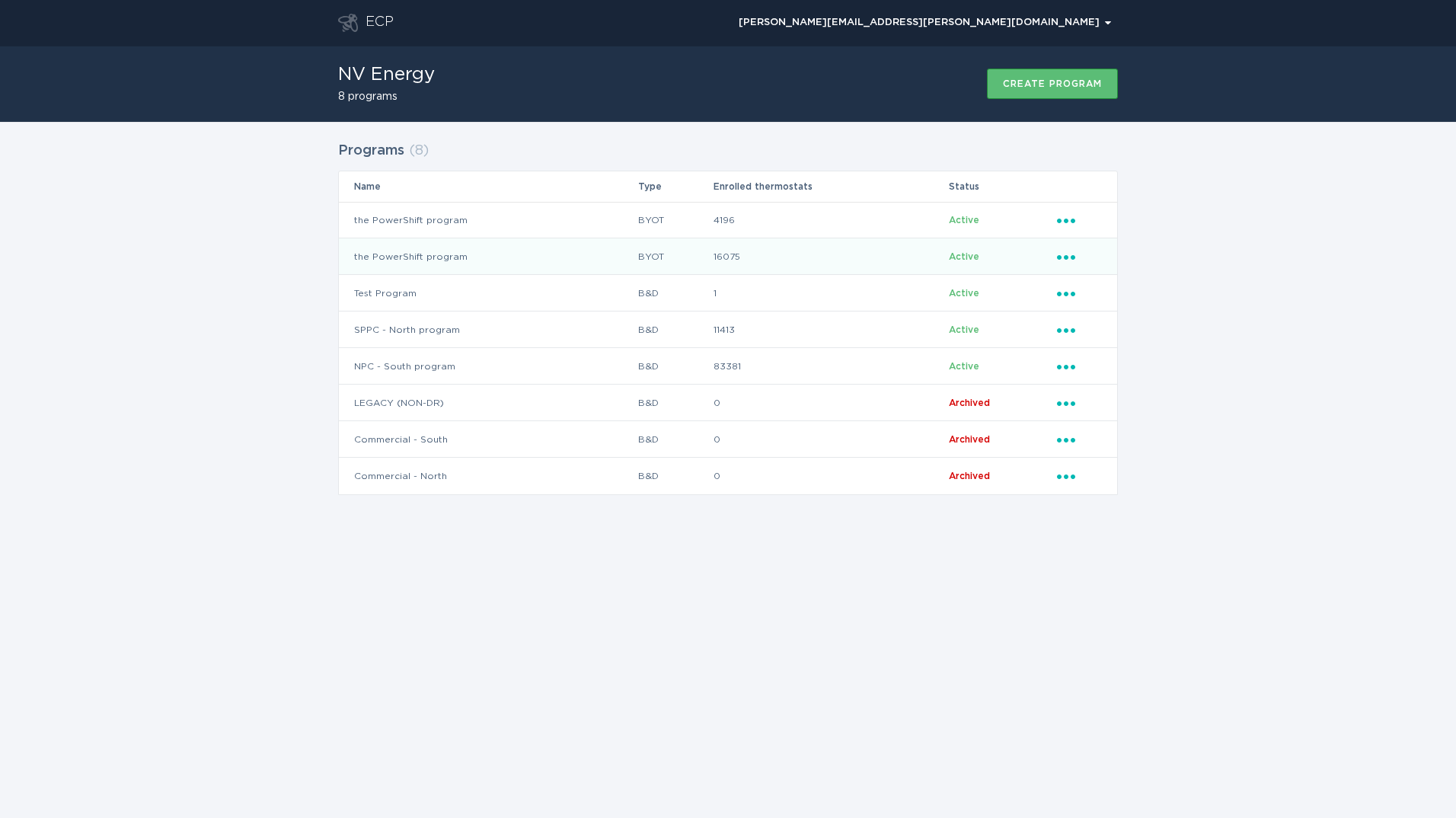
click at [549, 242] on td "the PowerShift program" at bounding box center [488, 256] width 298 height 36
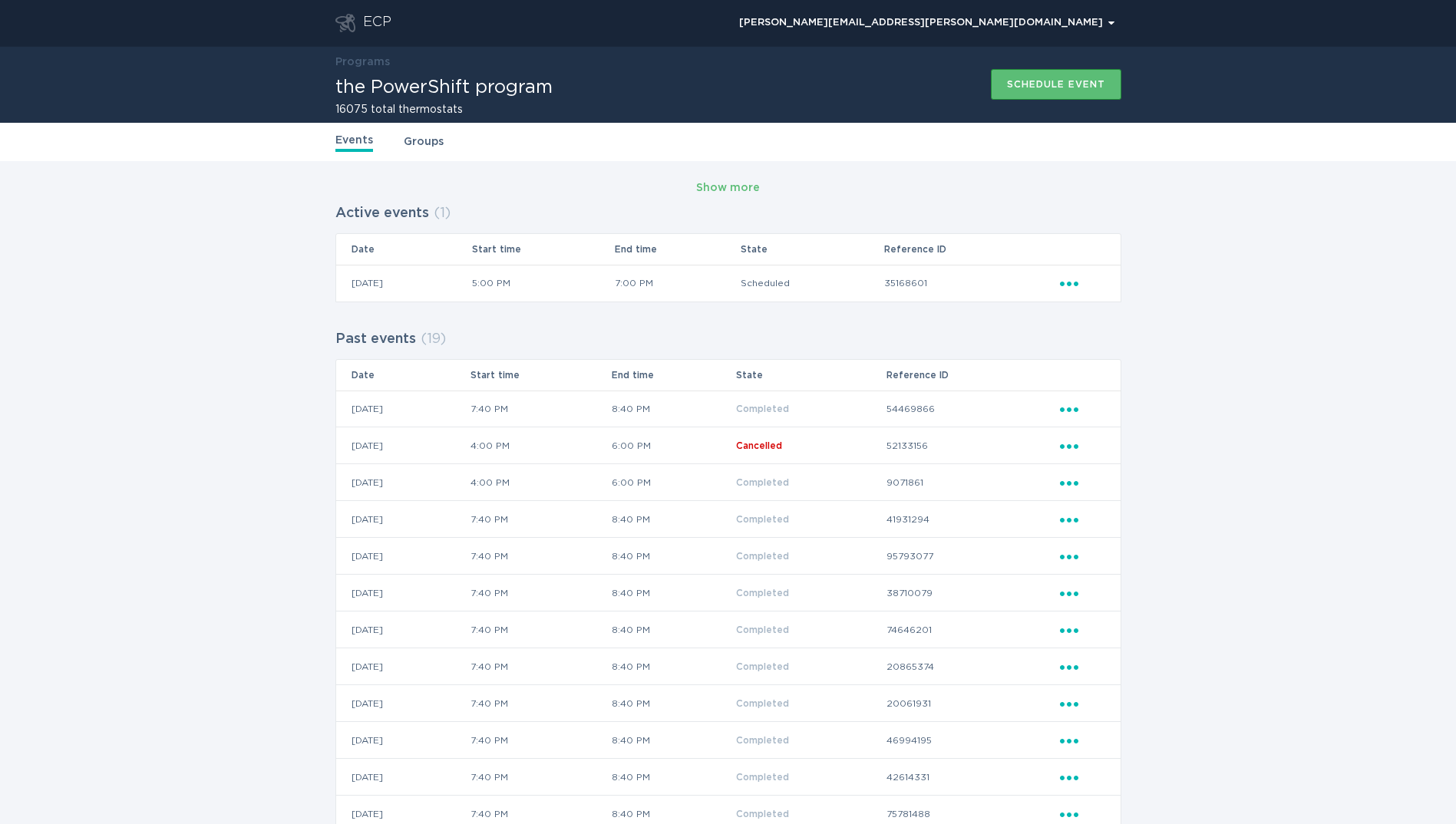
click at [1066, 286] on icon "Ellipsis" at bounding box center [1070, 281] width 22 height 13
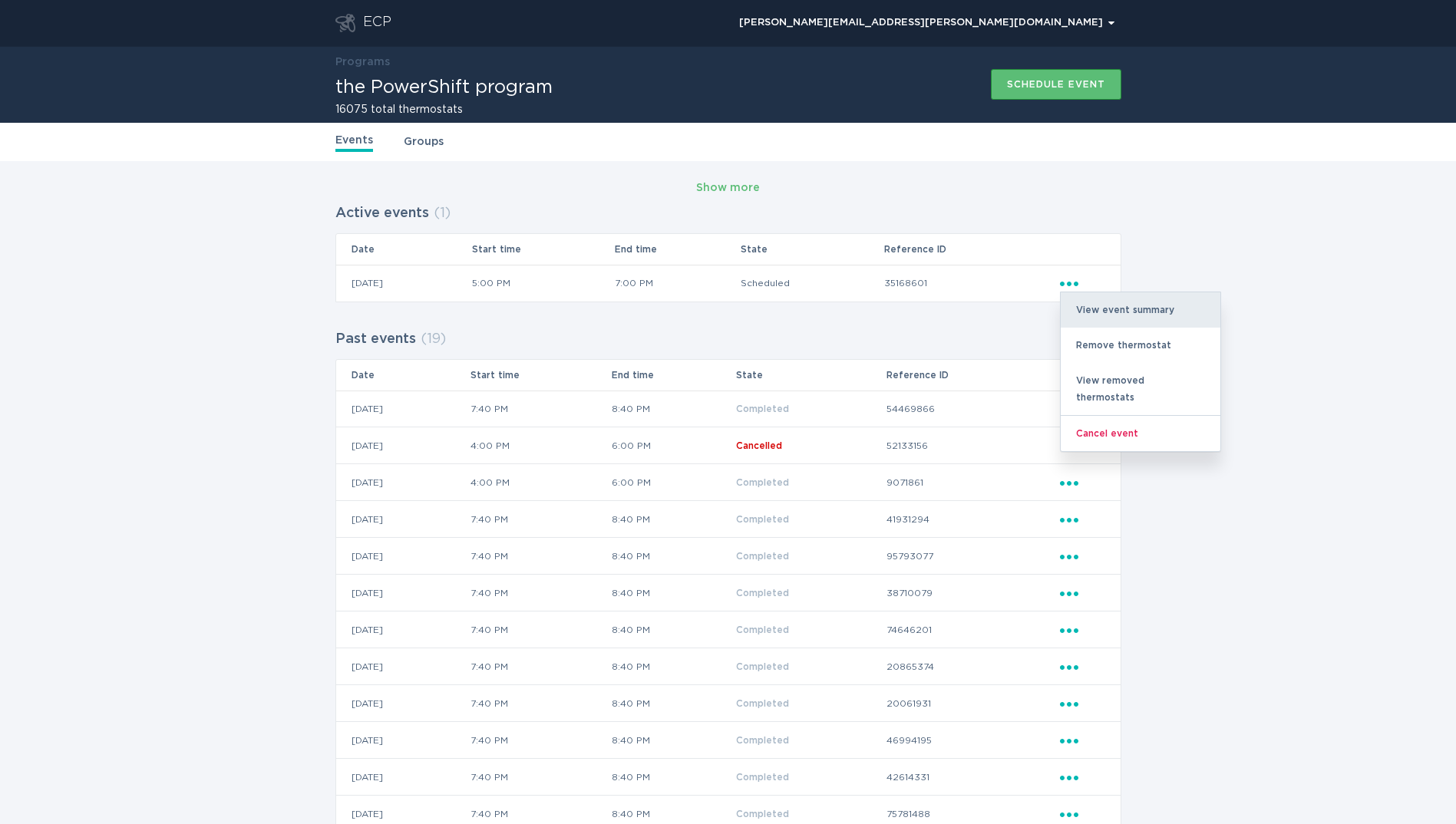
click at [1081, 303] on div "View event summary" at bounding box center [1140, 310] width 160 height 35
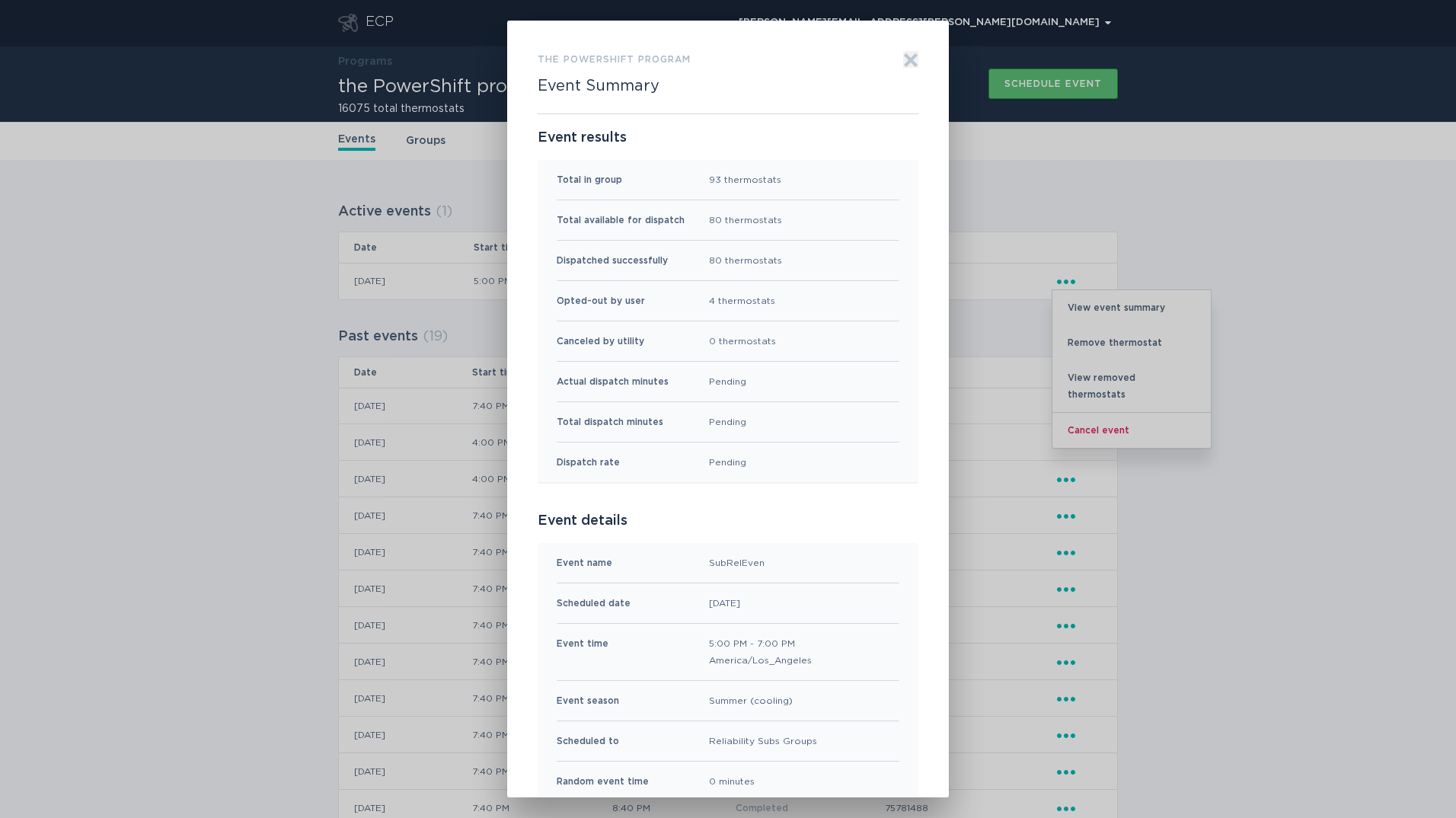
click at [905, 63] on icon "Exit" at bounding box center [910, 59] width 11 height 11
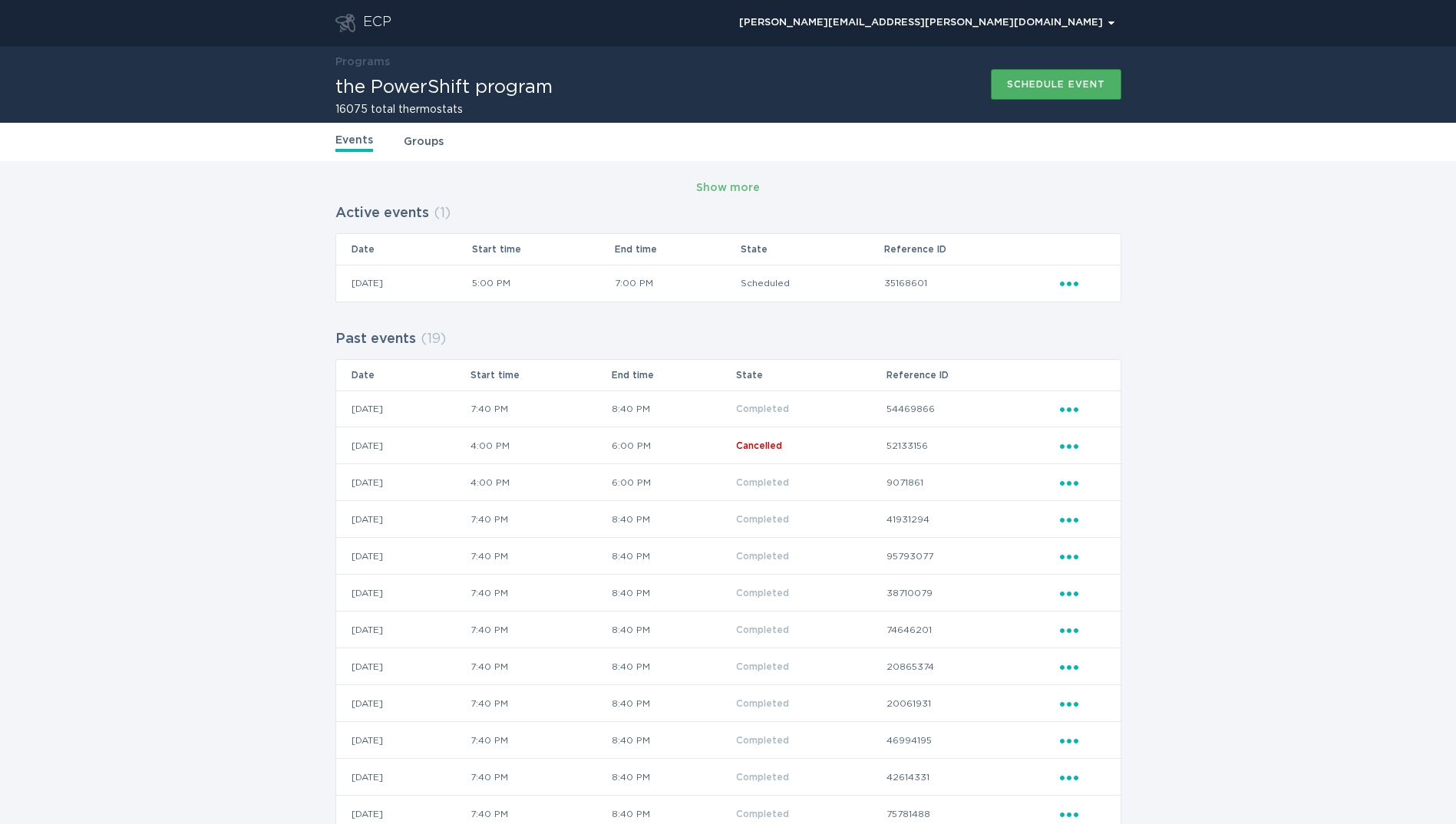
click at [1008, 84] on div "Schedule event" at bounding box center [1056, 85] width 99 height 10
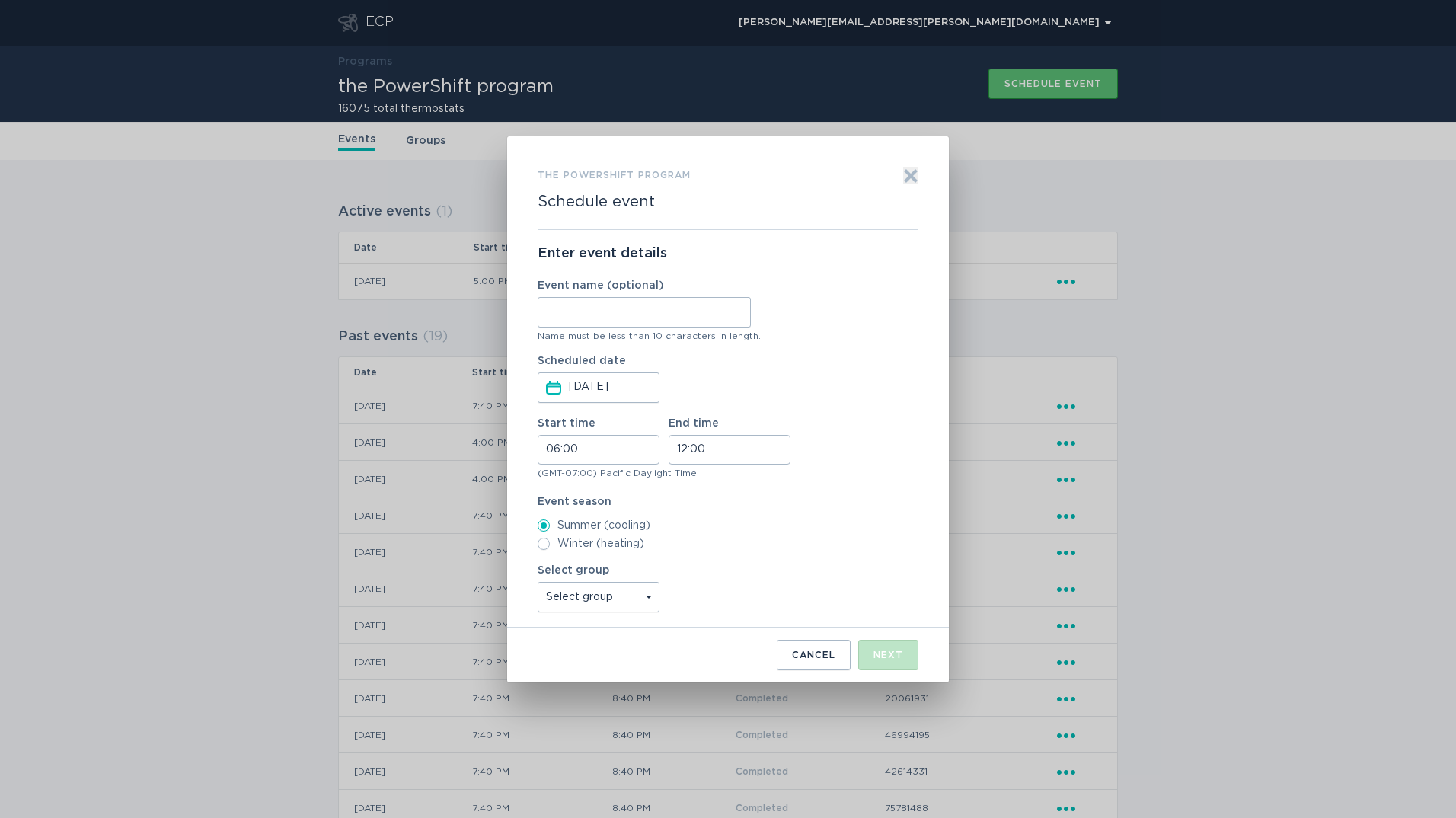
click at [682, 300] on input "Event name (optional)" at bounding box center [644, 312] width 213 height 30
type input "SthStr4Ph3"
click at [564, 448] on input "06:00" at bounding box center [598, 449] width 122 height 29
click at [563, 532] on li "19" at bounding box center [559, 537] width 42 height 18
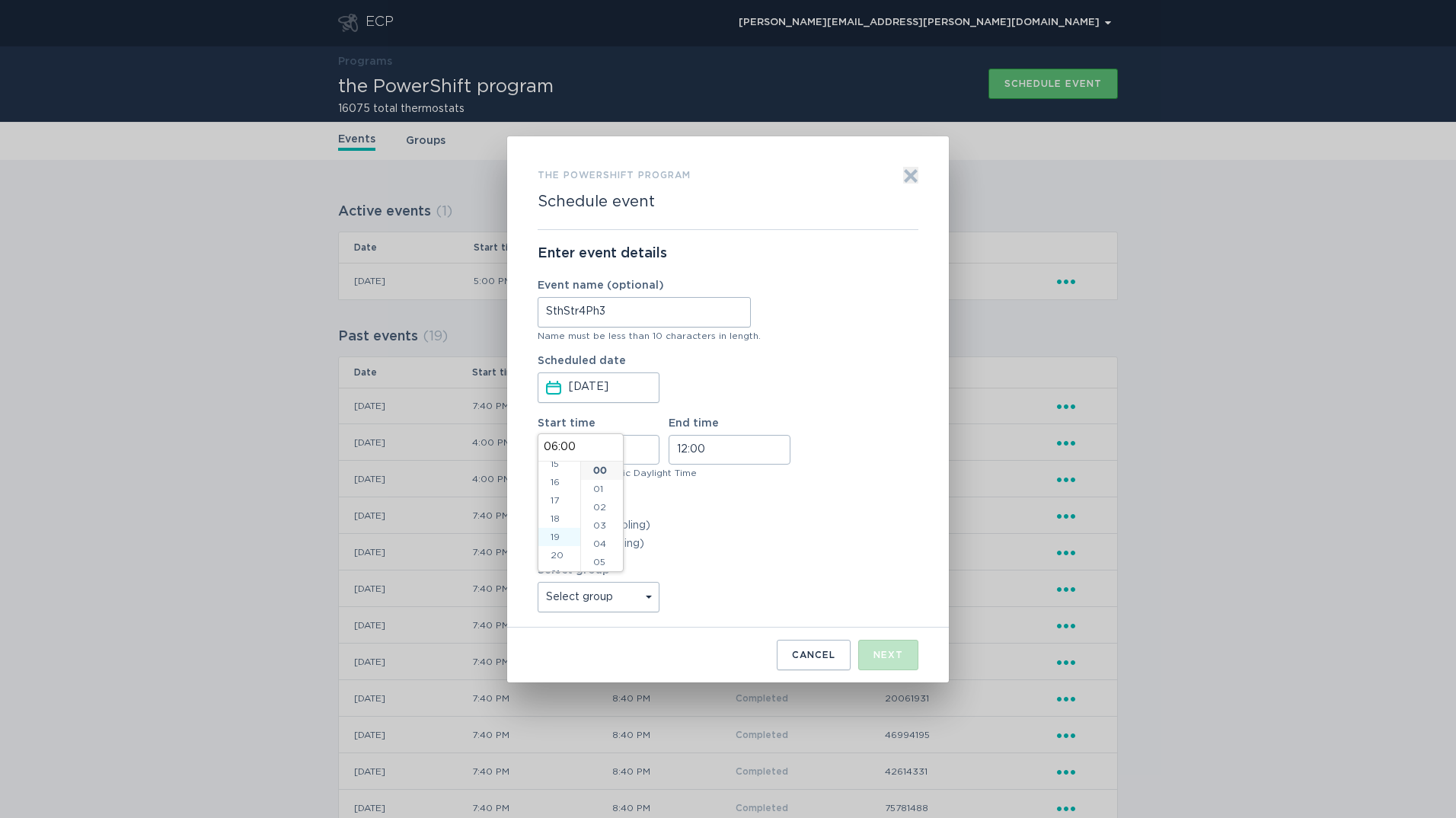
type input "19:00"
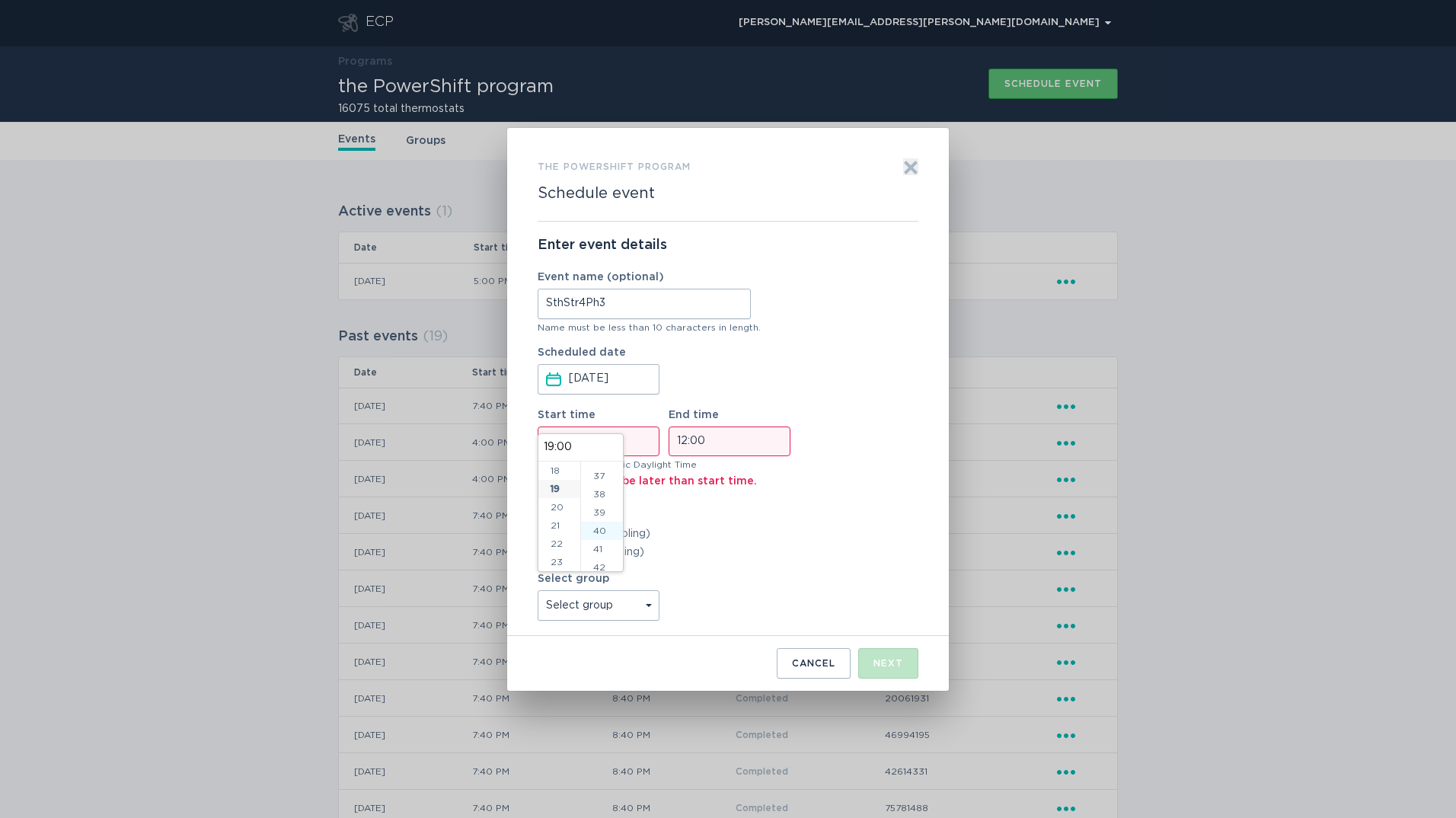
scroll to position [698, 0]
click at [593, 509] on li "40" at bounding box center [601, 504] width 42 height 18
type input "19:40"
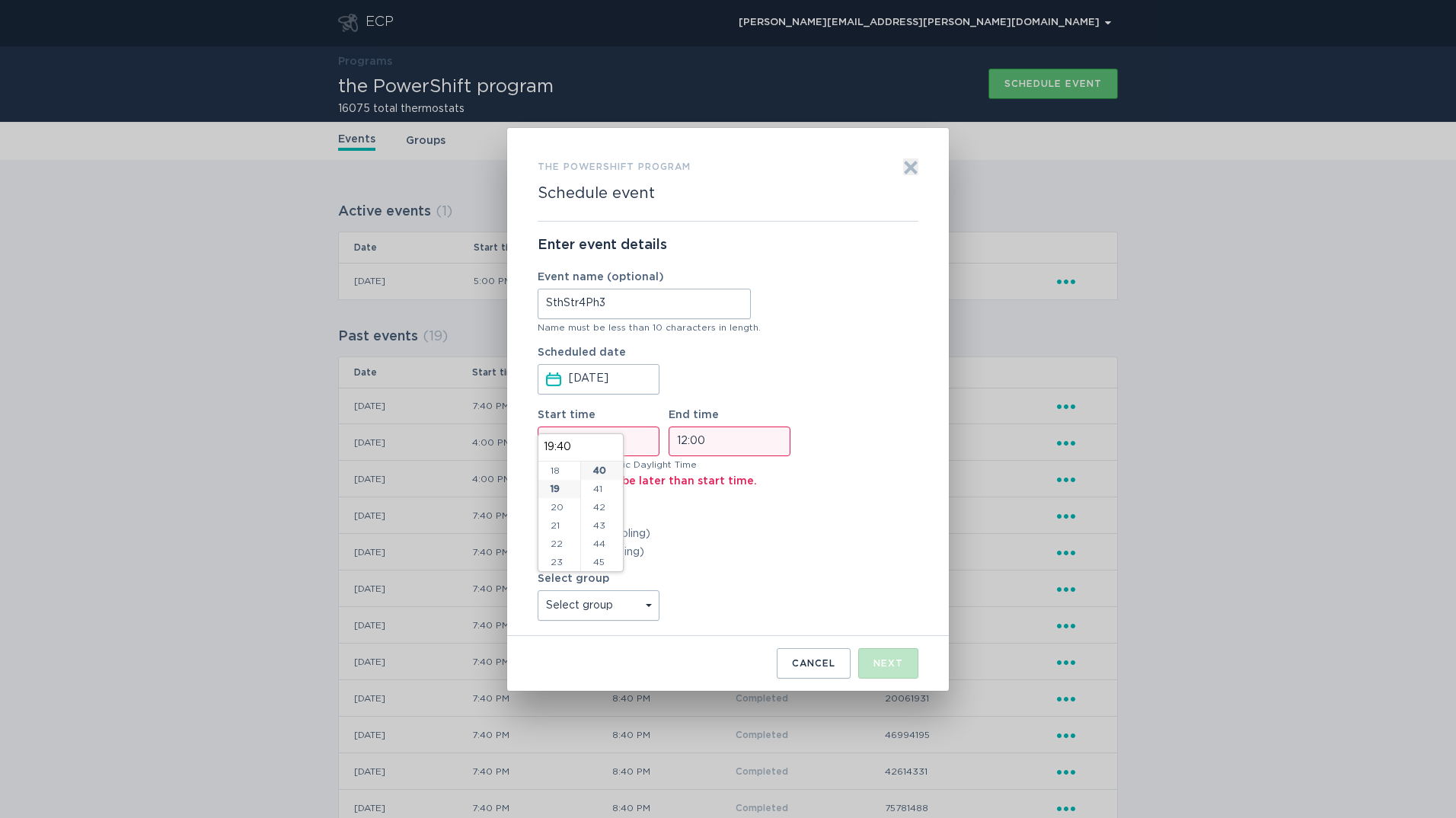
click at [696, 442] on input "12:00" at bounding box center [729, 441] width 122 height 29
drag, startPoint x: 692, startPoint y: 525, endPoint x: 702, endPoint y: 523, distance: 10.2
click at [691, 525] on li "20" at bounding box center [690, 531] width 42 height 18
type input "20:00"
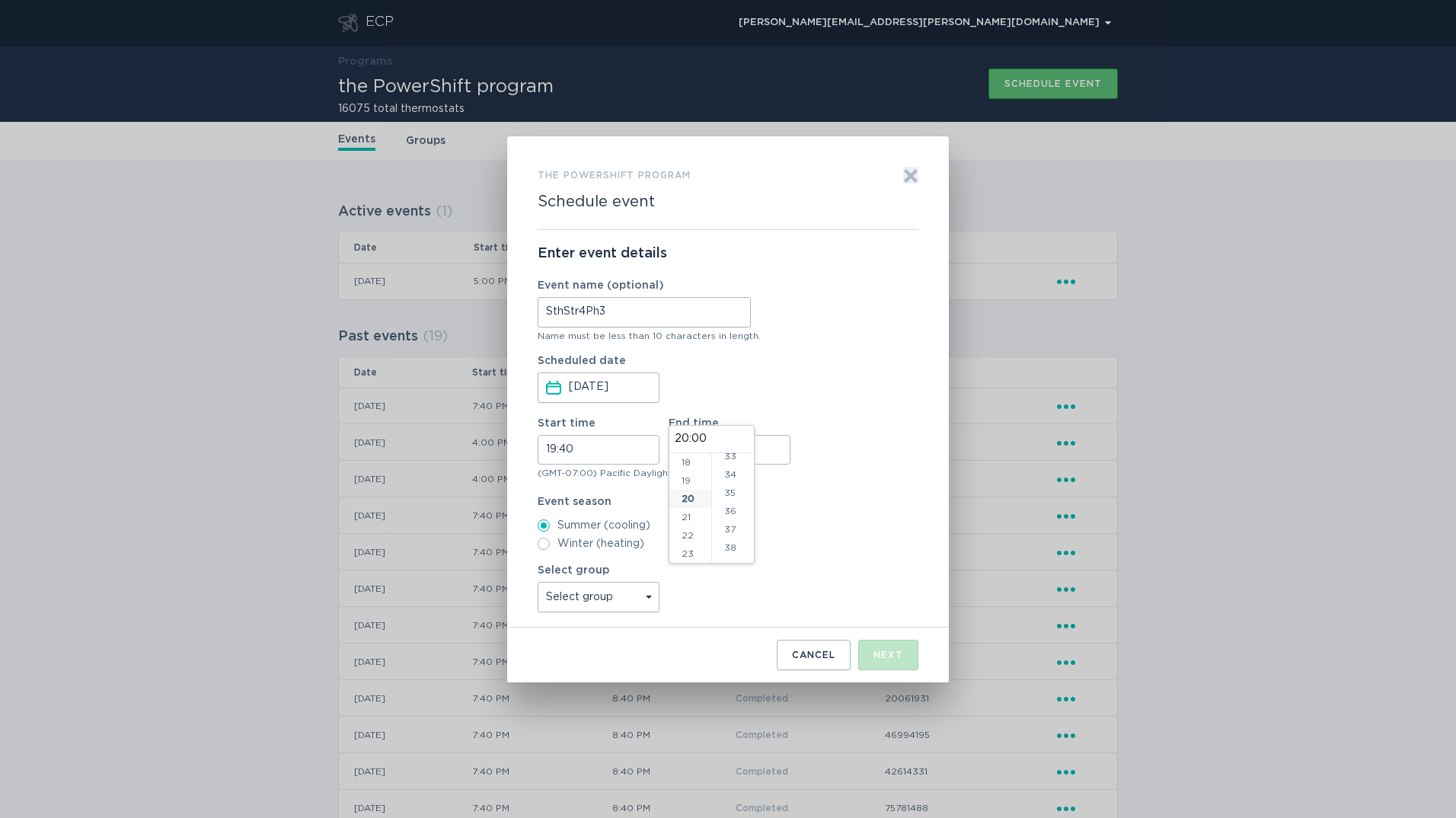
scroll to position [658, 0]
click at [735, 538] on li "40" at bounding box center [733, 535] width 42 height 18
type input "20:40"
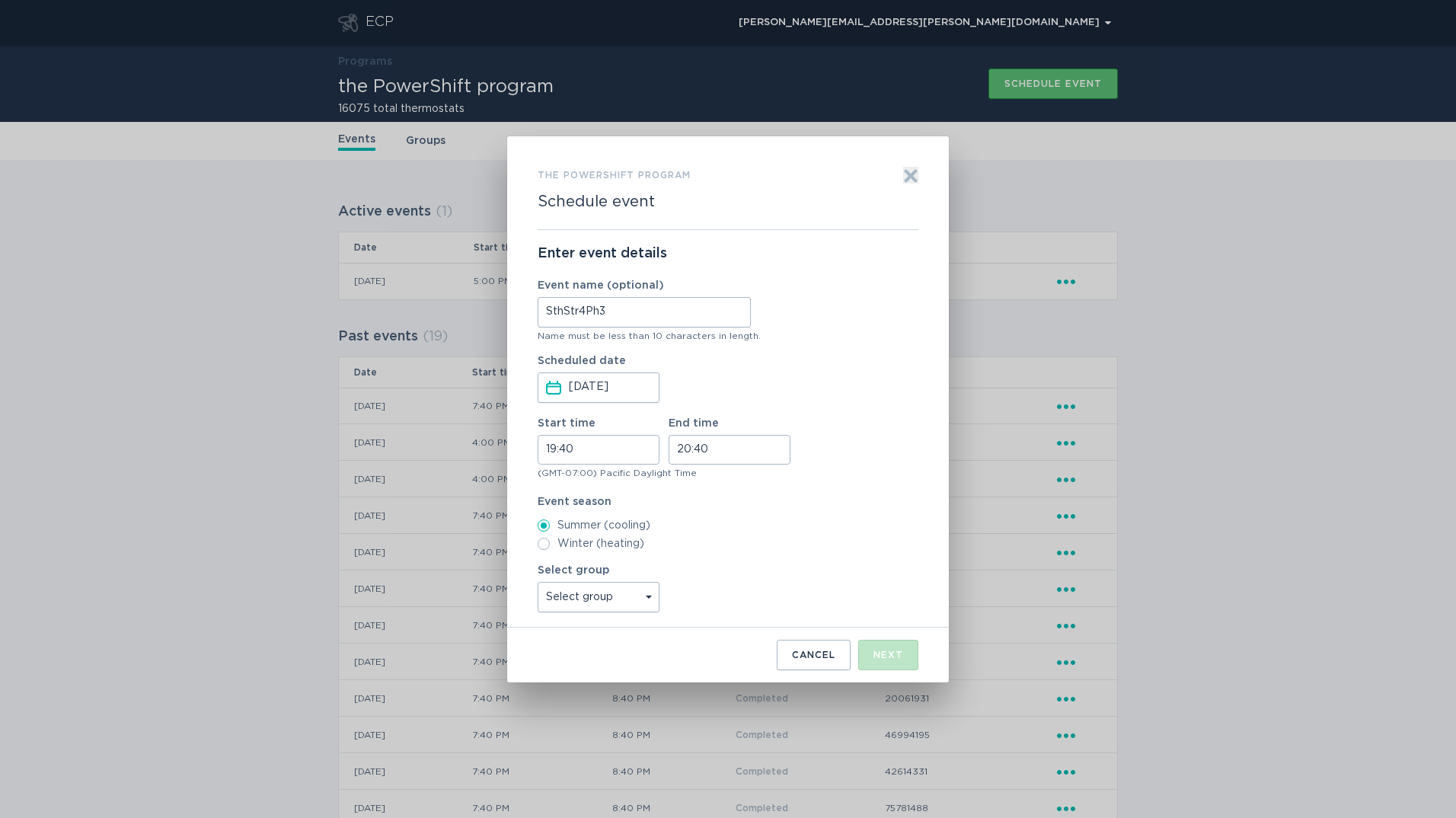
click at [625, 582] on select "Select group Reliability Subs Groups All thermostats All_Other_BYOTS" at bounding box center [598, 596] width 122 height 30
select select "a10d37f0035f4af38561f49ec92f397c"
click at [537, 582] on select "Select group Reliability Subs Groups All thermostats All_Other_BYOTS" at bounding box center [598, 596] width 122 height 30
click at [884, 655] on div "Next" at bounding box center [888, 655] width 29 height 10
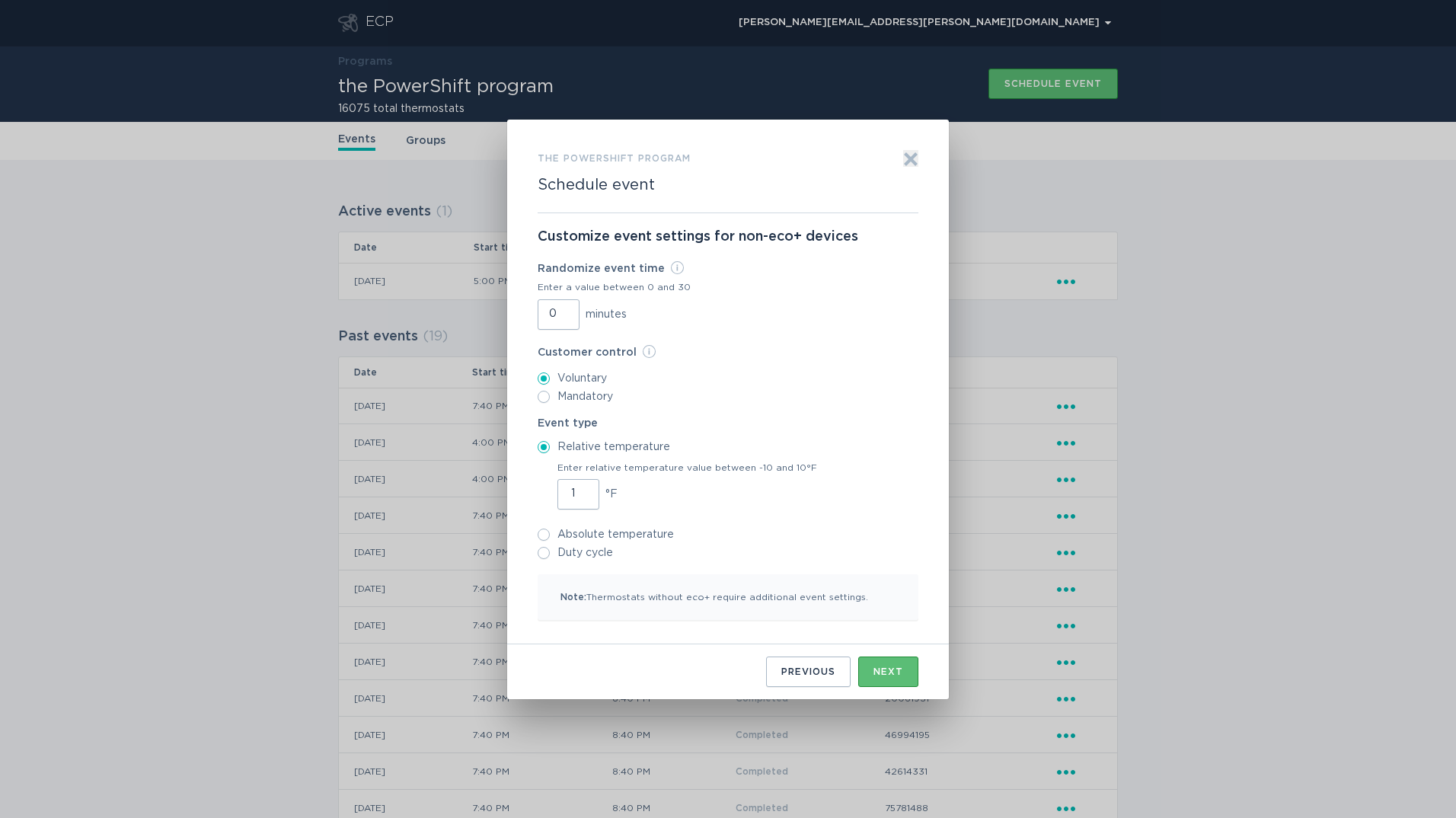
click at [585, 489] on input "1" at bounding box center [578, 494] width 42 height 30
click at [585, 489] on input "2" at bounding box center [578, 494] width 42 height 30
click at [584, 489] on input "3" at bounding box center [578, 494] width 42 height 30
type input "4"
click at [584, 489] on input "4" at bounding box center [578, 494] width 42 height 30
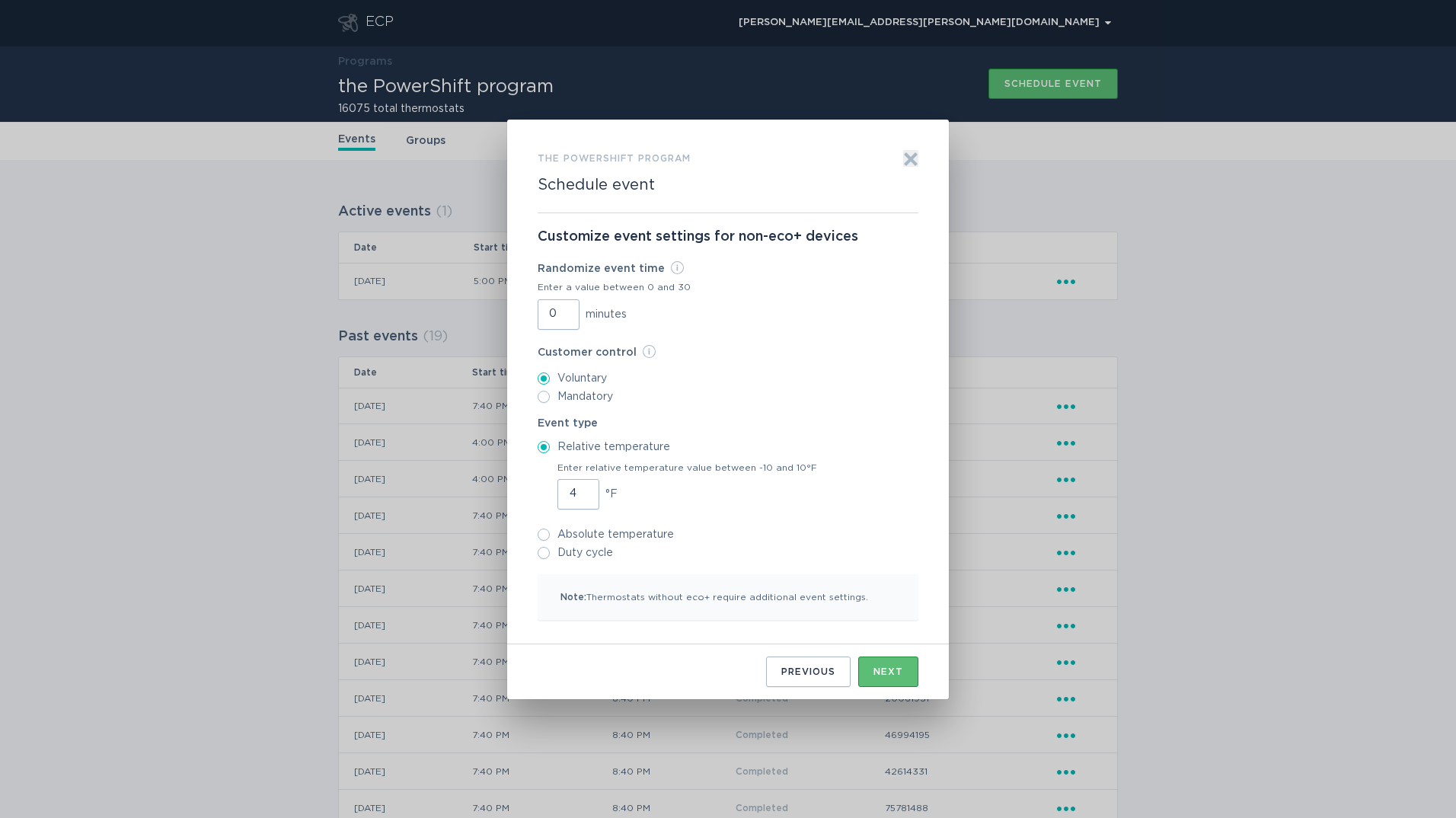
click at [885, 668] on div "Next" at bounding box center [888, 672] width 29 height 10
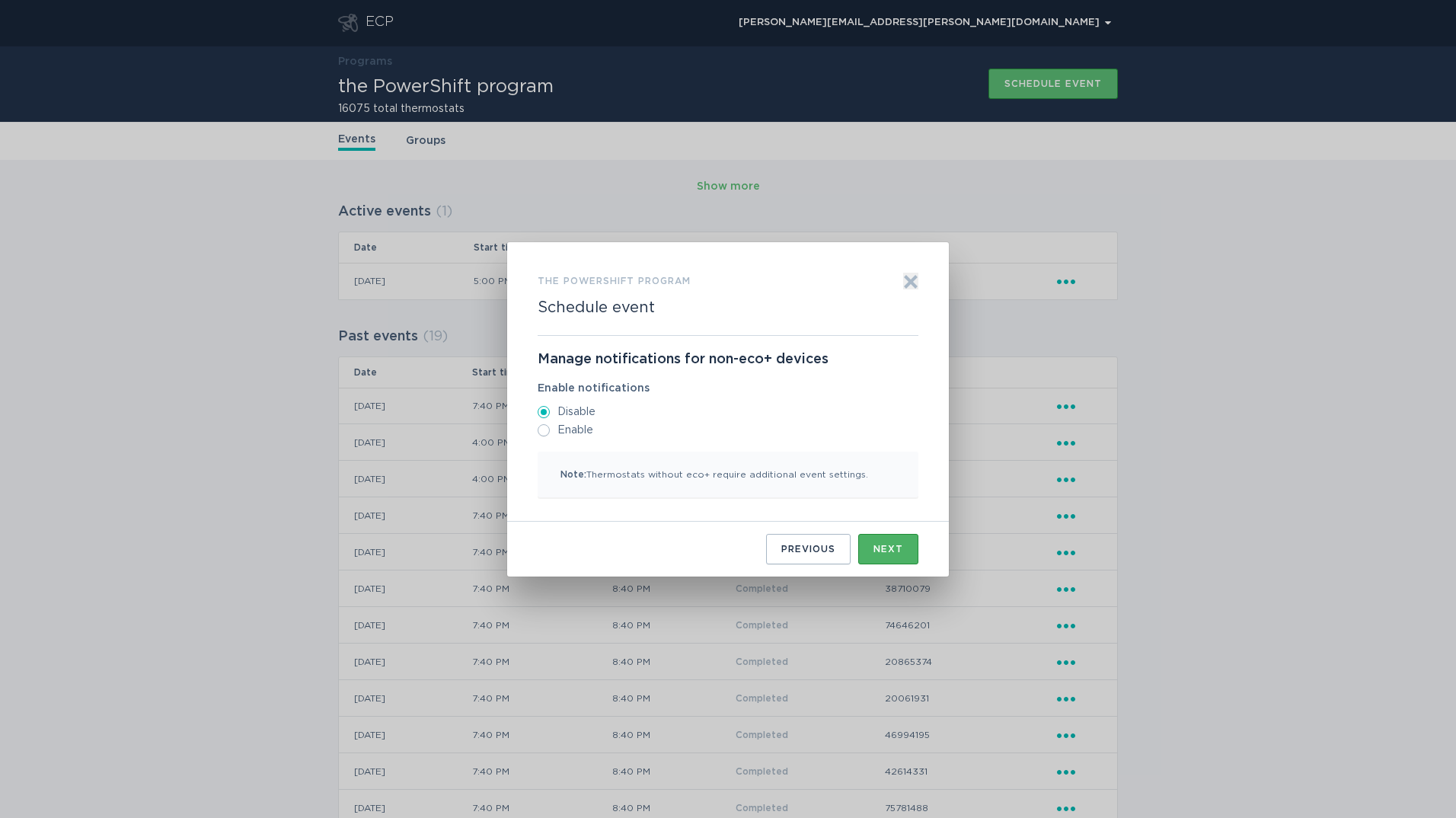
click at [883, 552] on div "Next" at bounding box center [888, 549] width 29 height 10
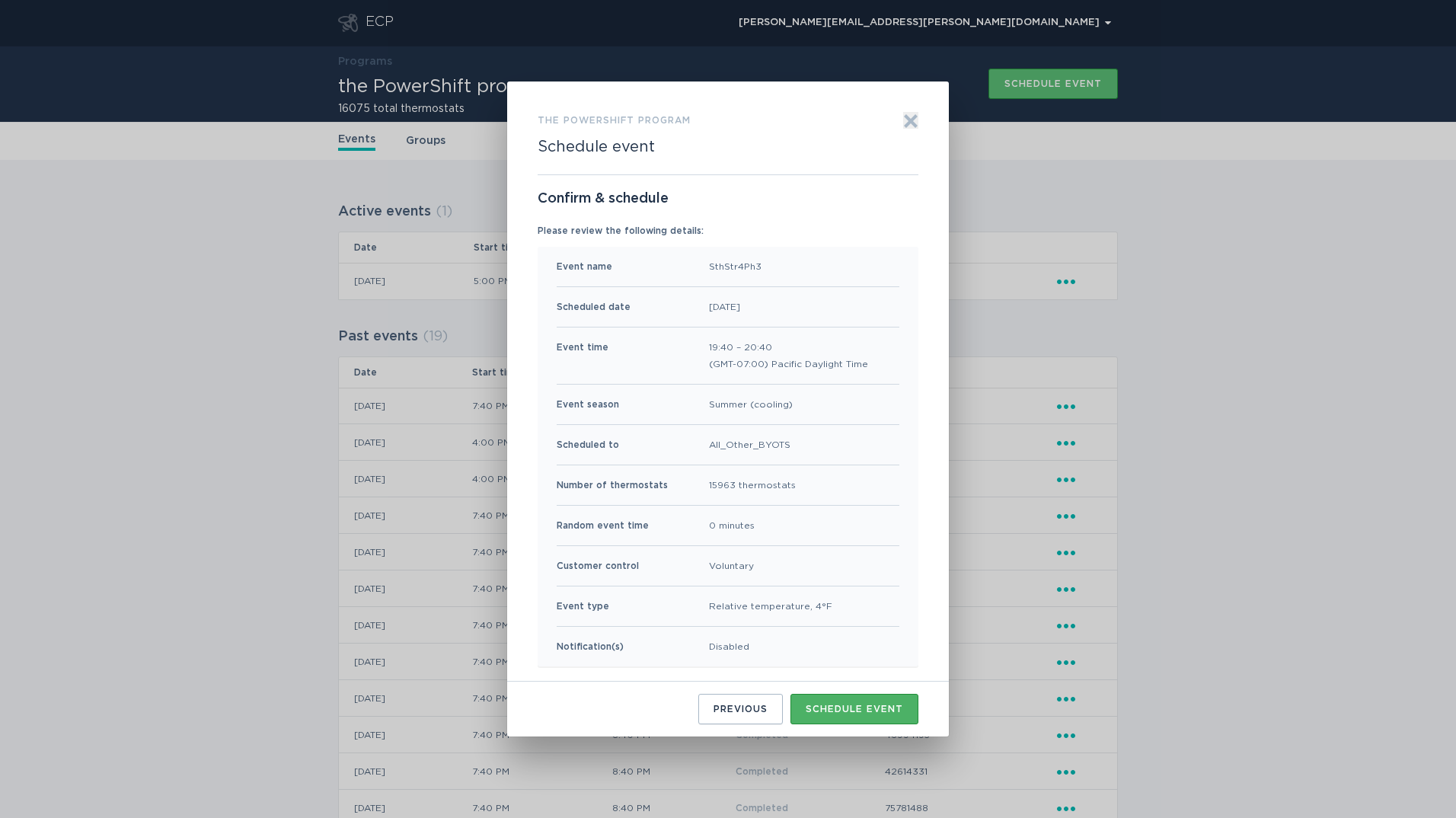
click at [868, 706] on div "Schedule event" at bounding box center [854, 709] width 98 height 10
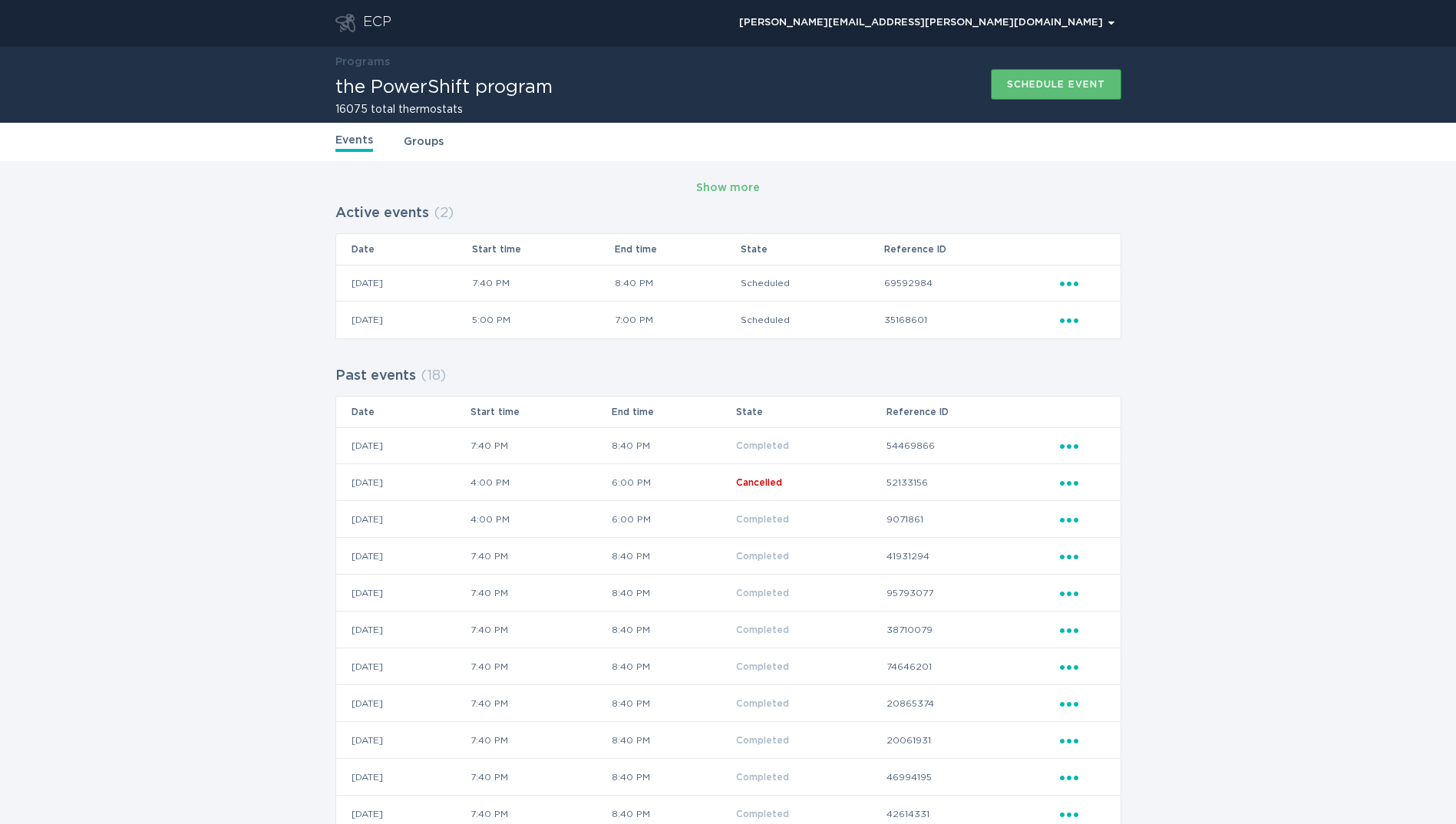
click at [369, 25] on div "ECP" at bounding box center [377, 23] width 29 height 18
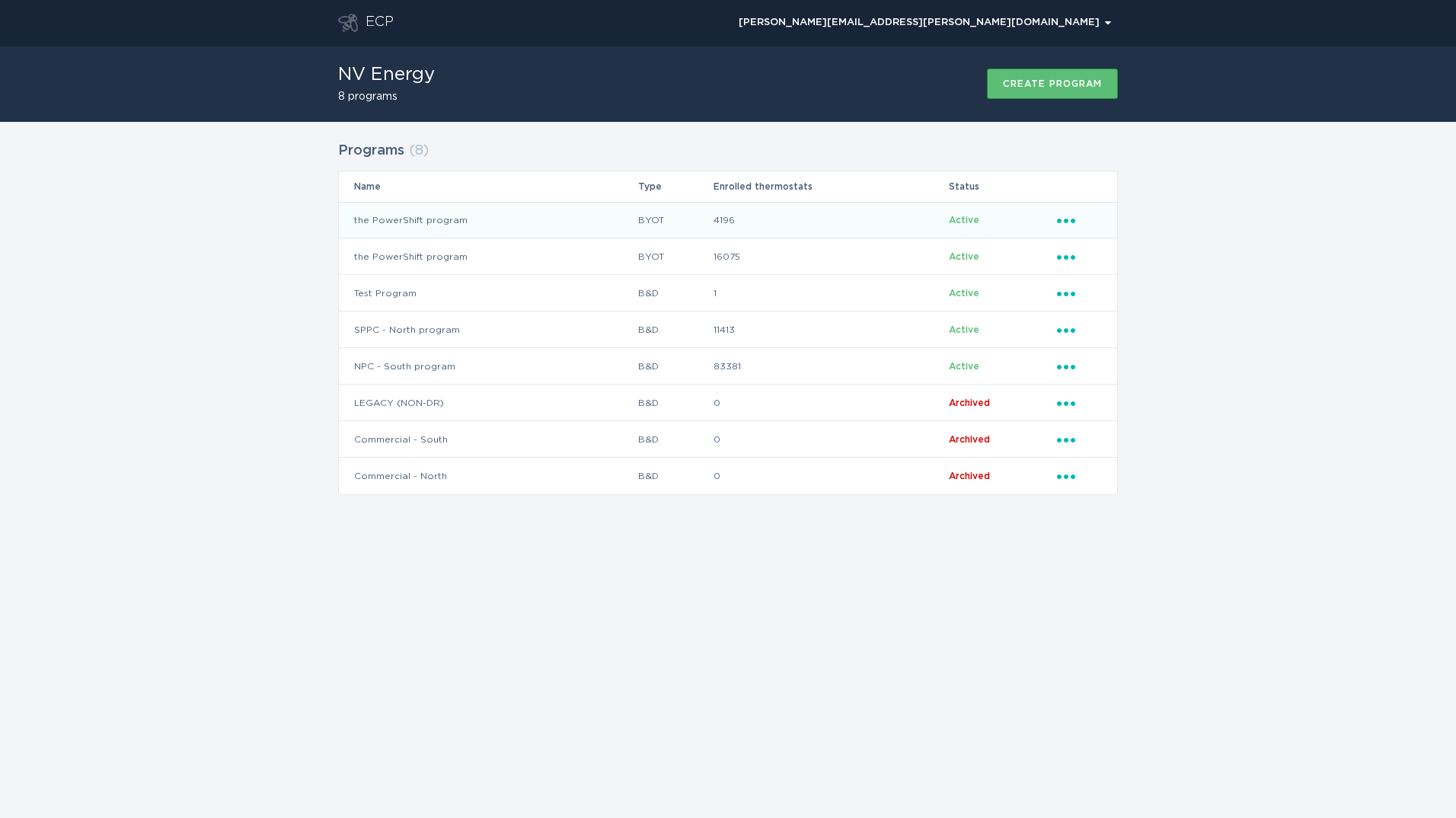
click at [582, 217] on td "the PowerShift program" at bounding box center [488, 220] width 298 height 36
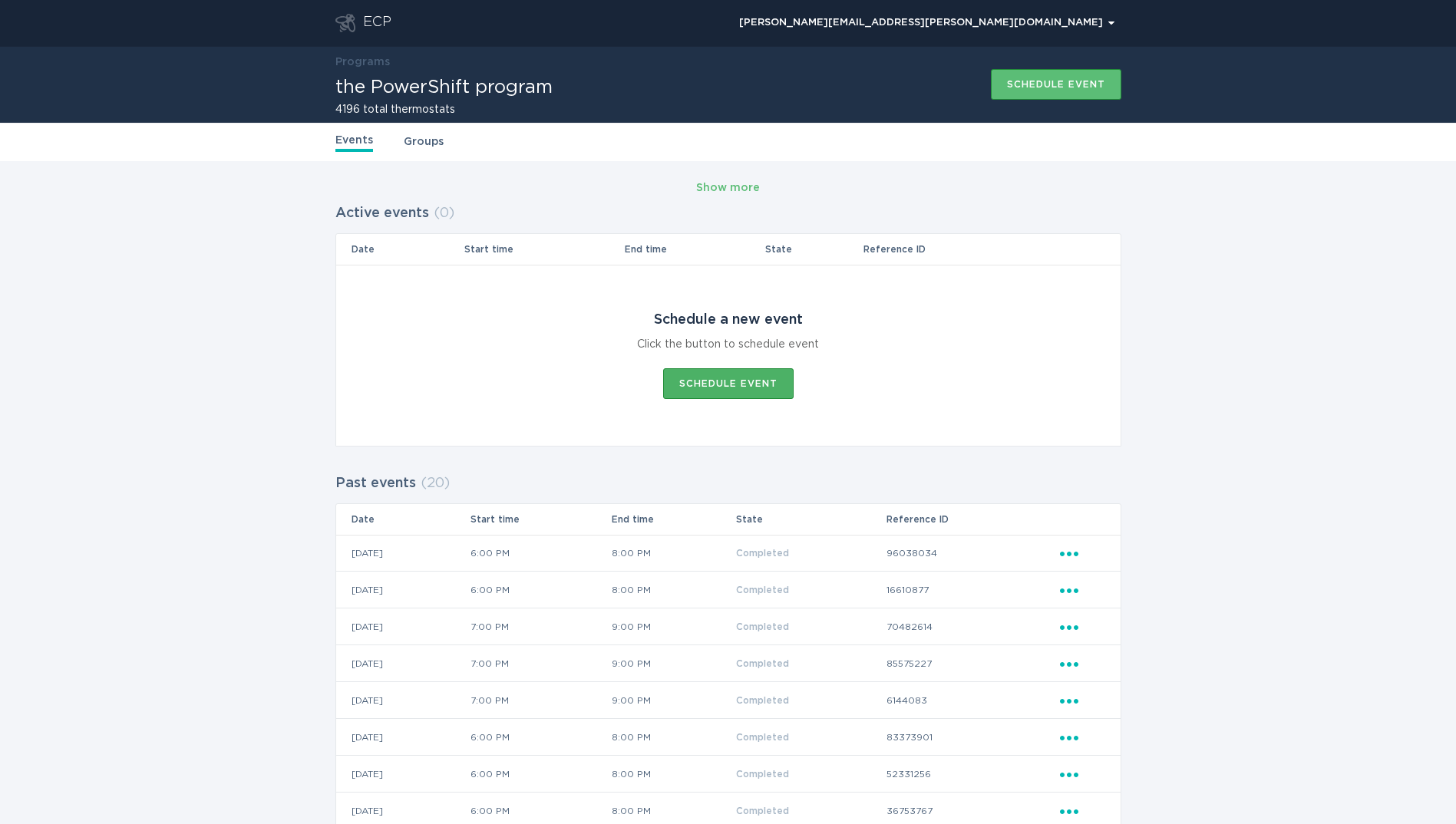
click at [701, 385] on div "Schedule event" at bounding box center [728, 384] width 99 height 10
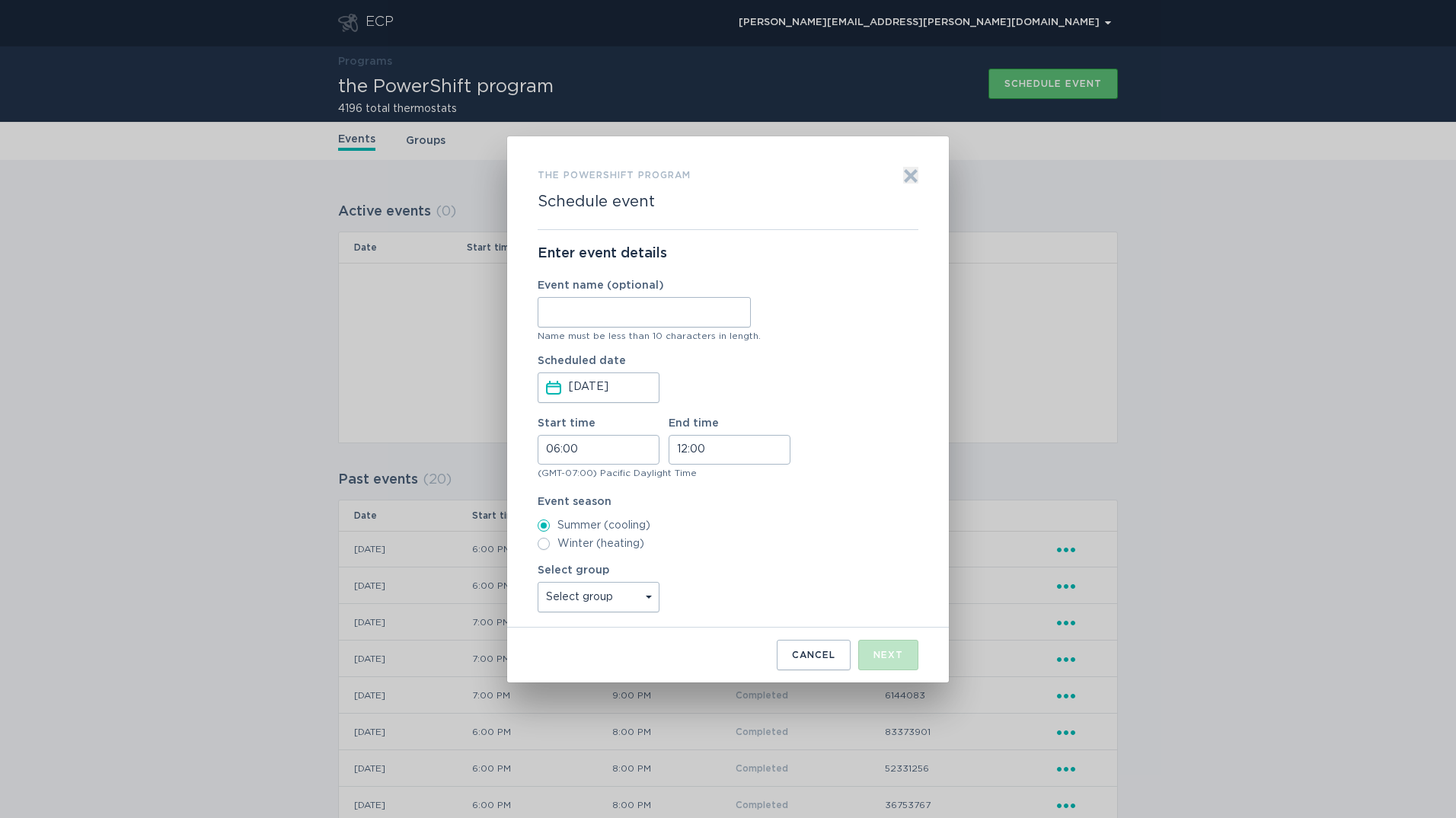
click at [584, 323] on input "Event name (optional)" at bounding box center [644, 312] width 213 height 30
type input "NthStr4Ph1"
click at [557, 454] on input "06:00" at bounding box center [598, 449] width 122 height 29
click at [558, 540] on li "18" at bounding box center [559, 545] width 42 height 18
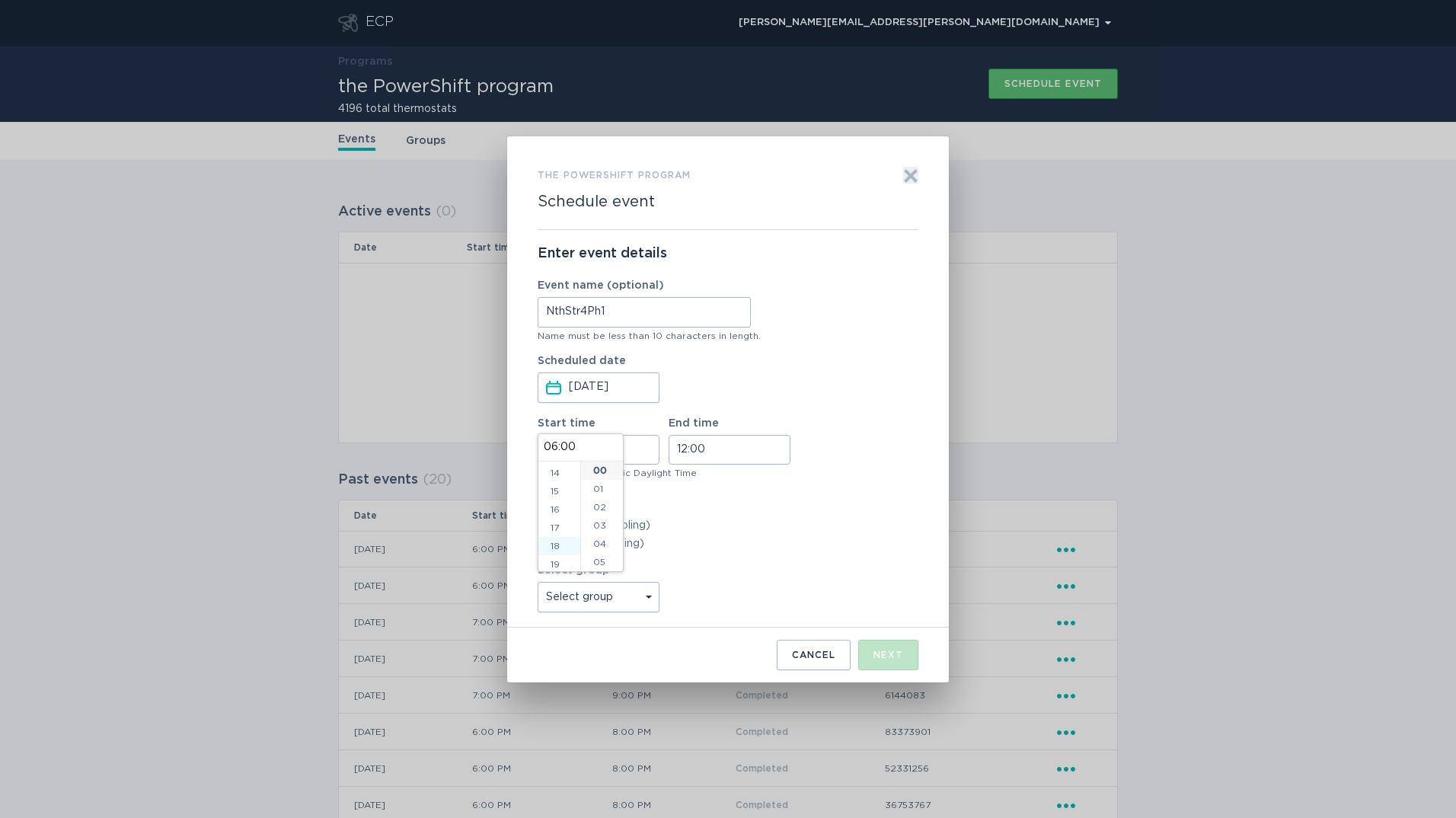
type input "18:00"
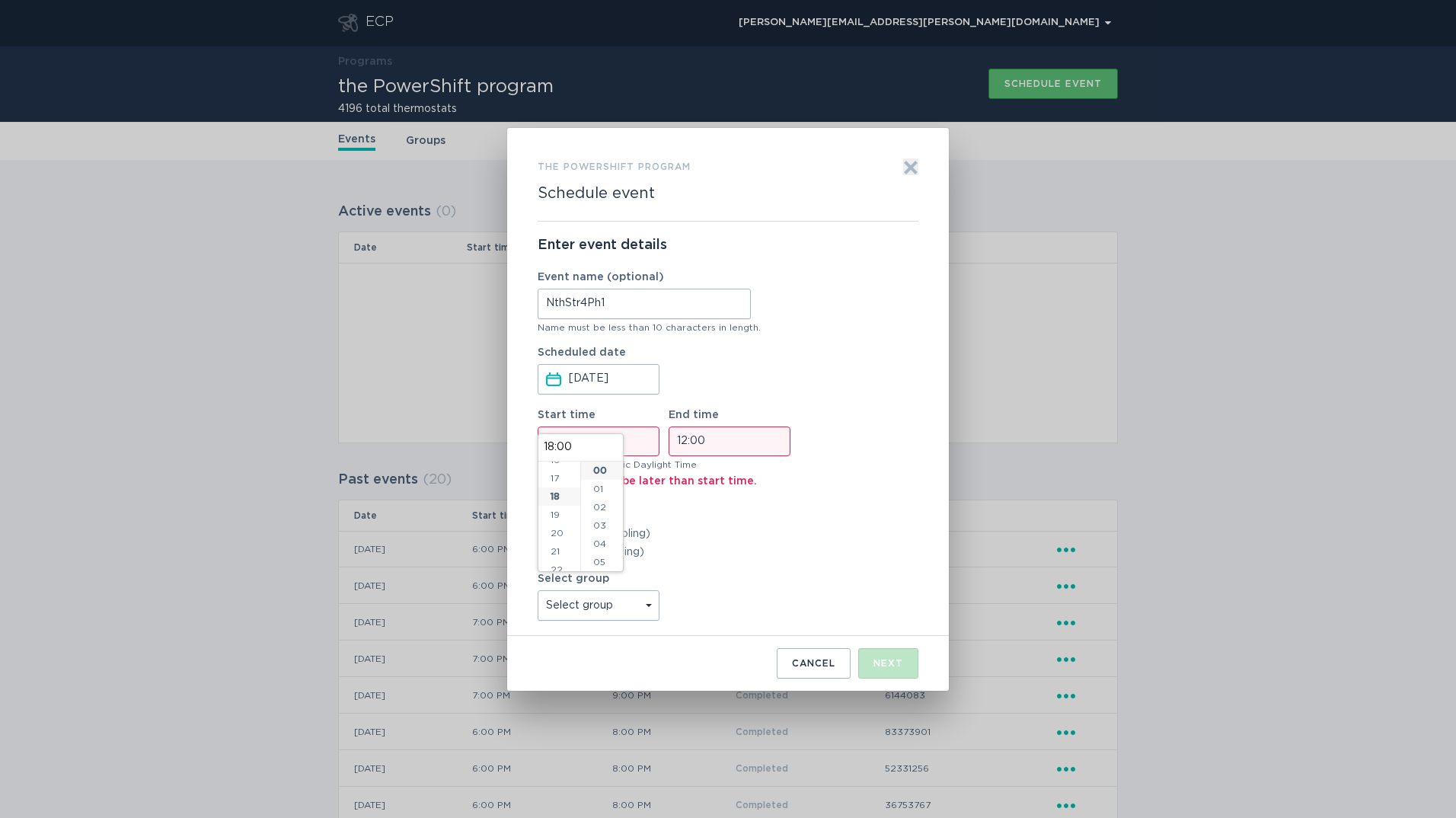
scroll to position [329, 0]
click at [680, 439] on input "12:00" at bounding box center [729, 441] width 122 height 29
click at [695, 527] on li "20" at bounding box center [690, 526] width 42 height 18
type input "20:00"
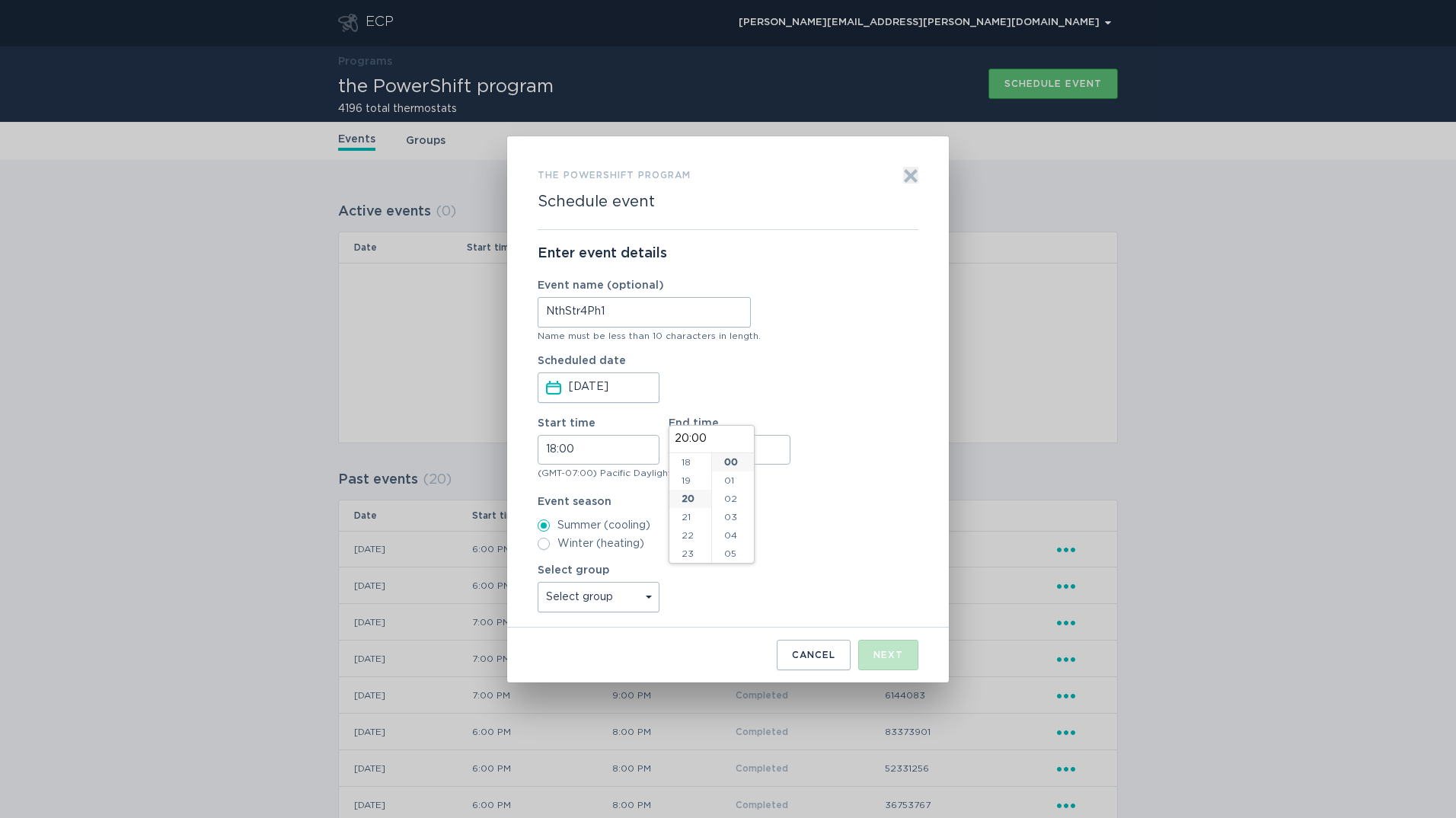
click at [652, 597] on select "Select group All thermostats" at bounding box center [598, 596] width 122 height 30
select select "5e328b14c06a4e318b280cd5f9364b3b"
click at [537, 582] on select "Select group All thermostats" at bounding box center [598, 596] width 122 height 30
click at [889, 651] on div "Next" at bounding box center [888, 655] width 29 height 10
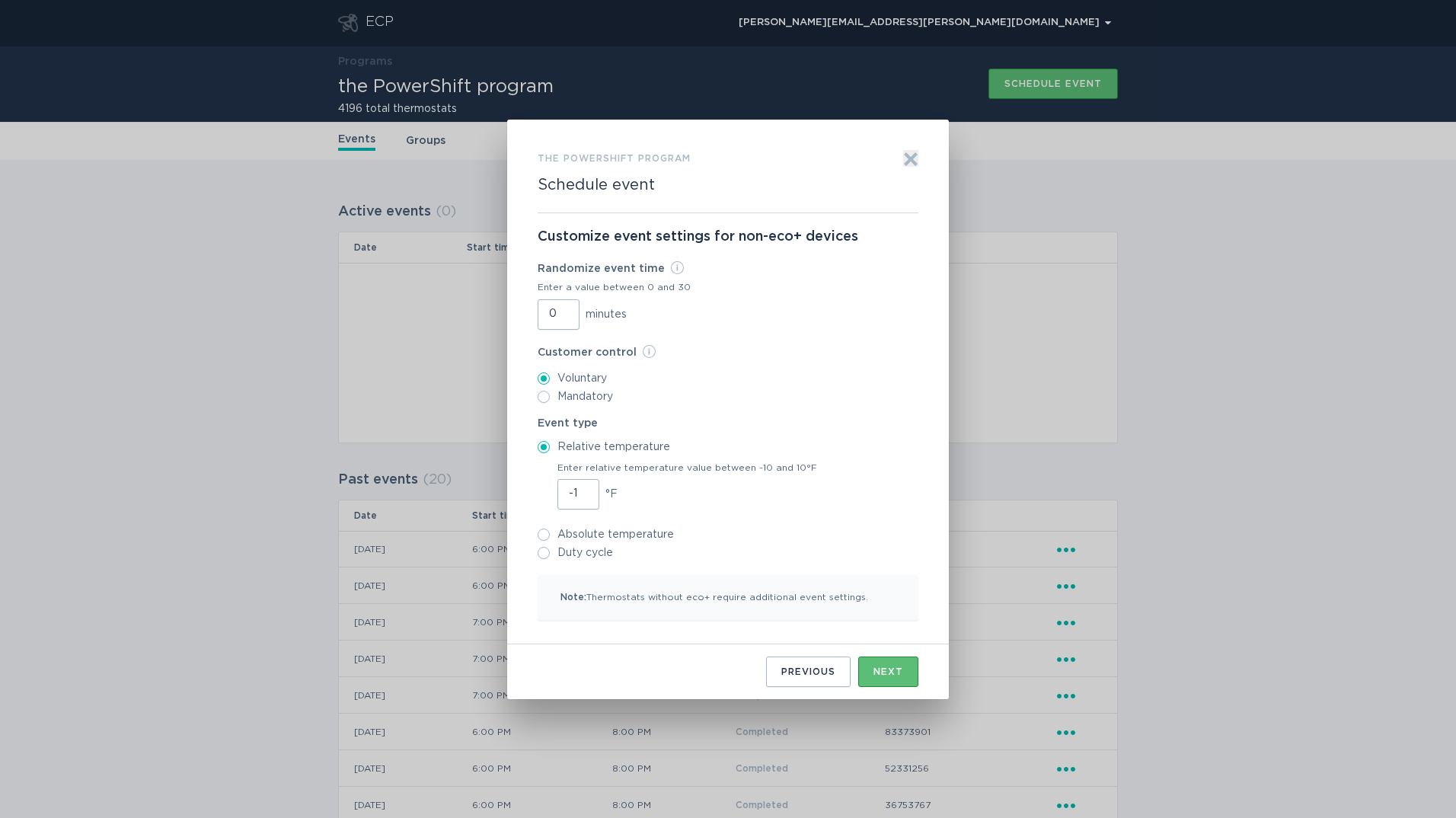
click at [587, 494] on input "-1" at bounding box center [578, 494] width 42 height 30
click at [586, 492] on input "0" at bounding box center [578, 494] width 42 height 30
click at [586, 492] on input "1" at bounding box center [578, 494] width 42 height 30
click at [586, 492] on input "2" at bounding box center [578, 494] width 42 height 30
click at [586, 492] on input "3" at bounding box center [578, 494] width 42 height 30
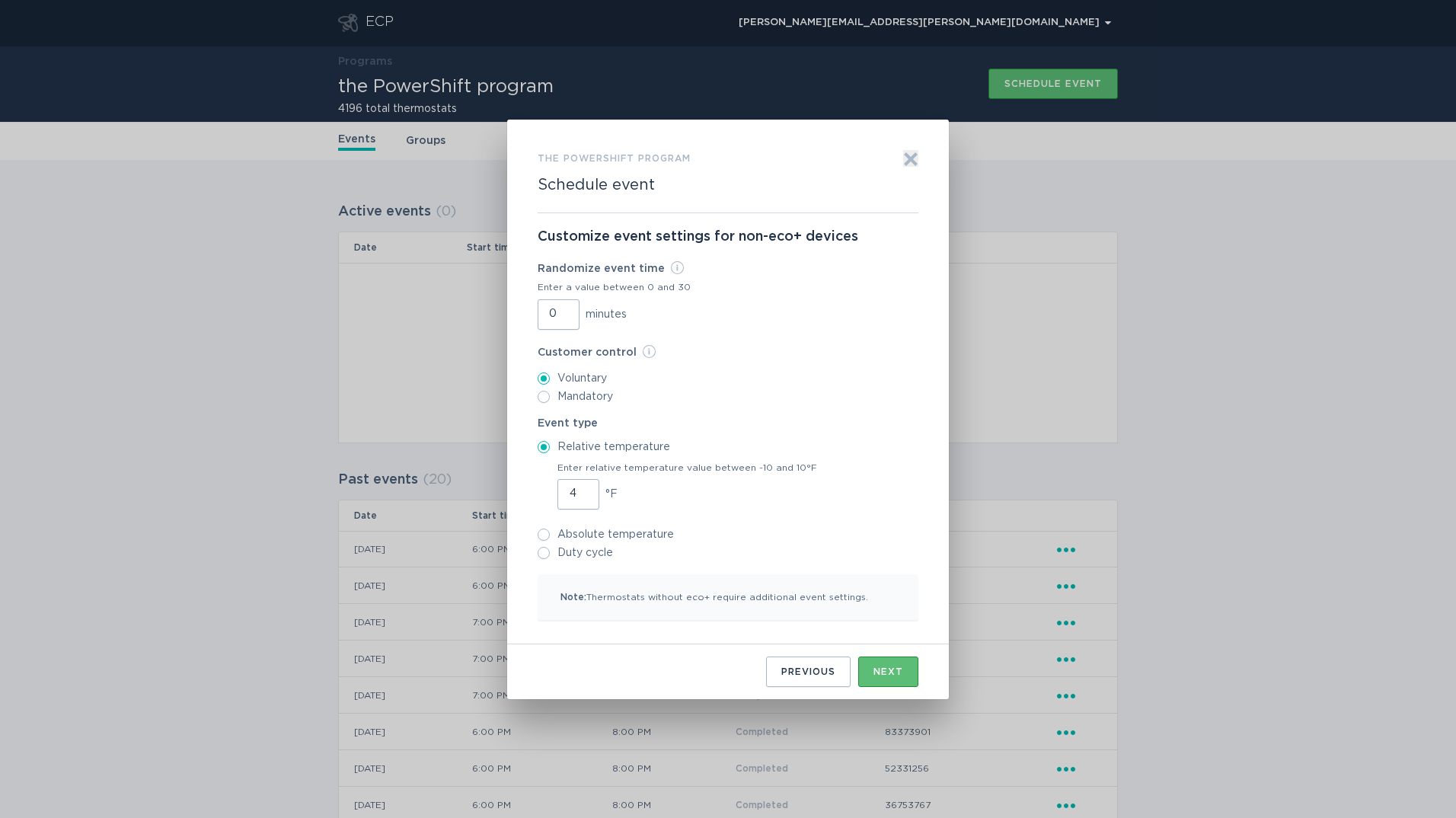
type input "4"
click at [586, 492] on input "4" at bounding box center [578, 494] width 42 height 30
click at [912, 667] on button "Next" at bounding box center [888, 672] width 61 height 30
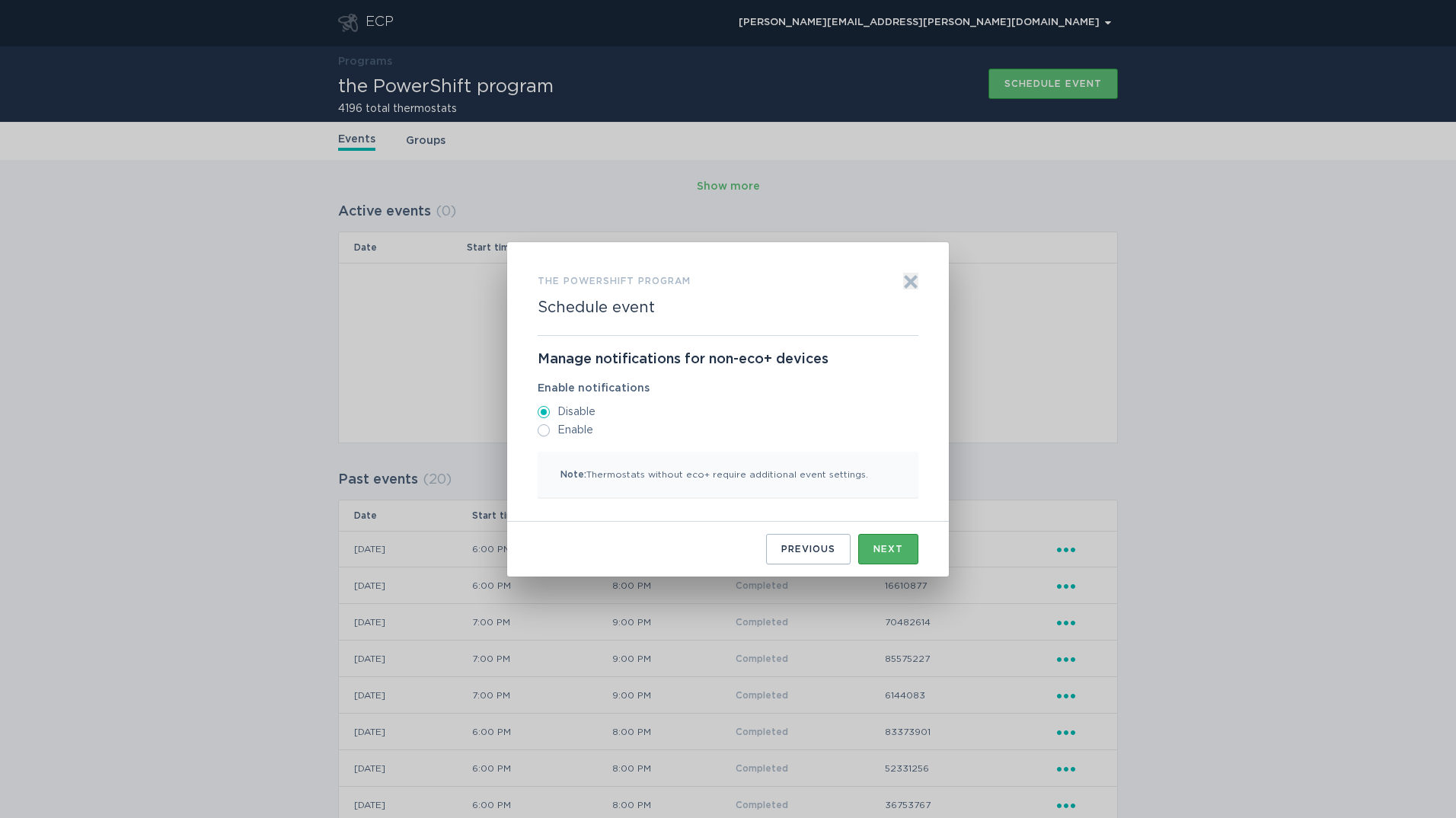
click at [876, 548] on div "Next" at bounding box center [888, 549] width 29 height 10
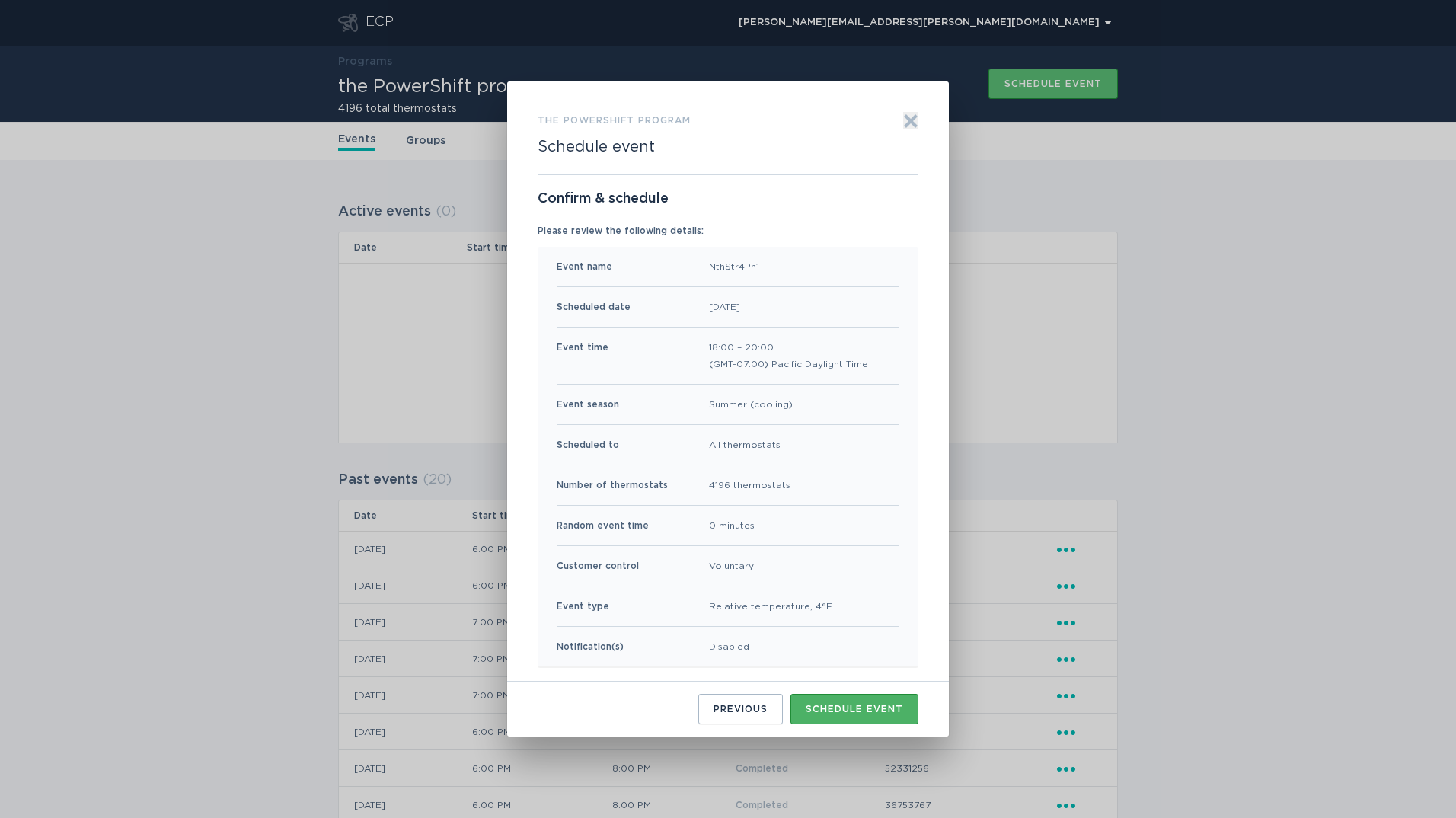
click at [868, 705] on div "Schedule event" at bounding box center [854, 709] width 98 height 10
